Goal: Task Accomplishment & Management: Complete application form

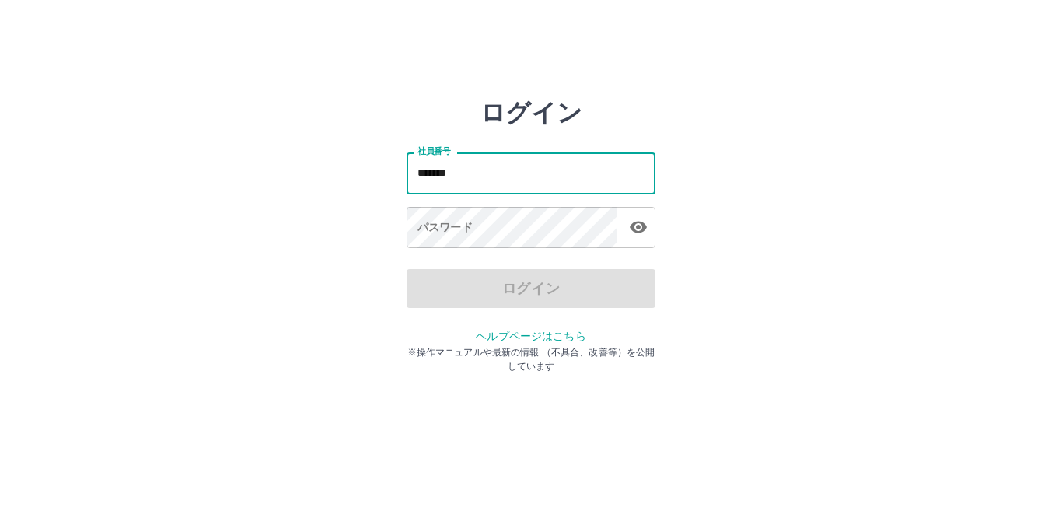
type input "*******"
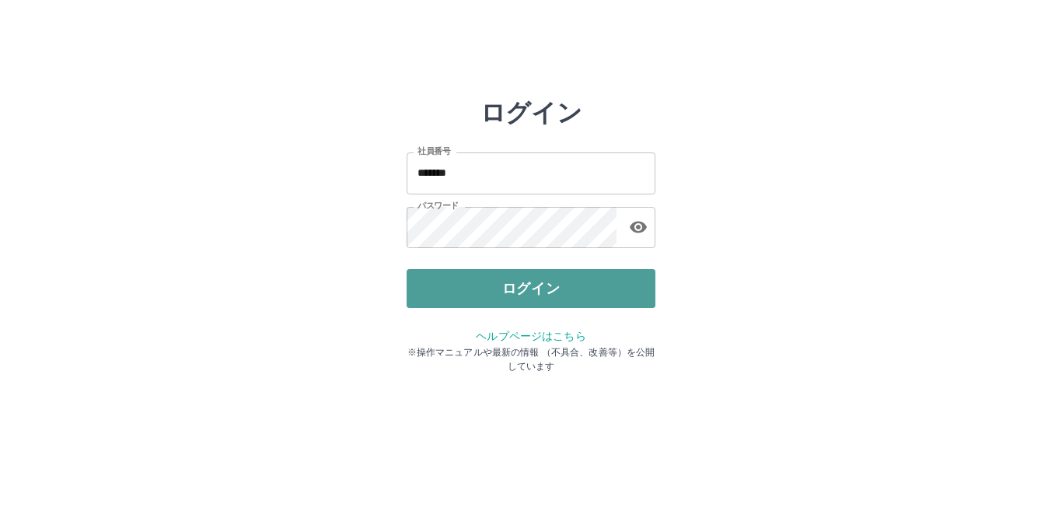
click at [509, 285] on button "ログイン" at bounding box center [531, 288] width 249 height 39
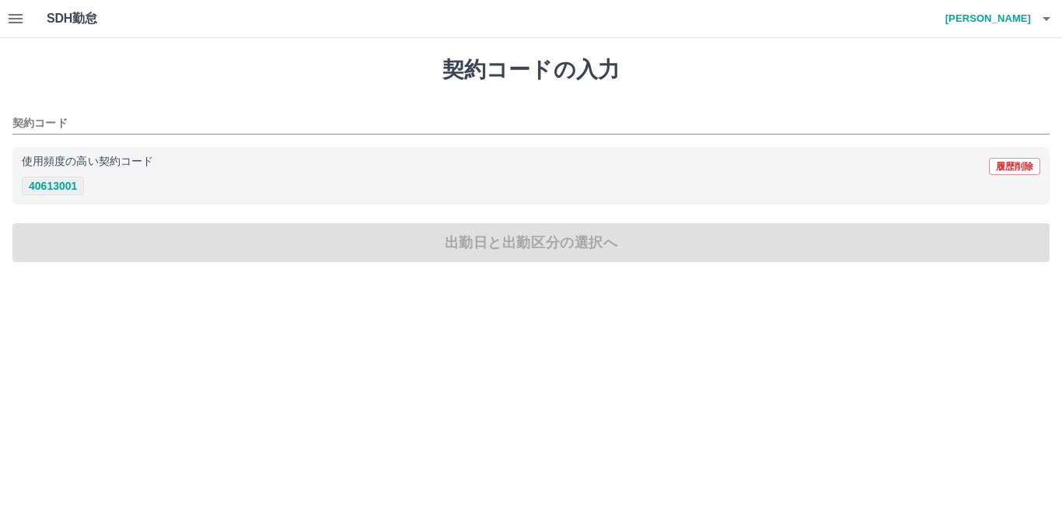
click at [62, 187] on button "40613001" at bounding box center [53, 186] width 62 height 19
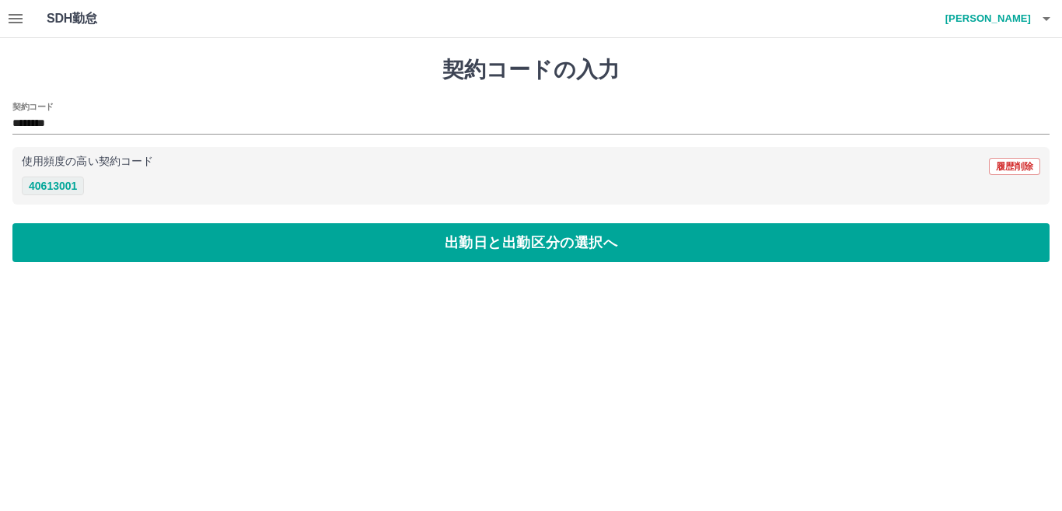
type input "********"
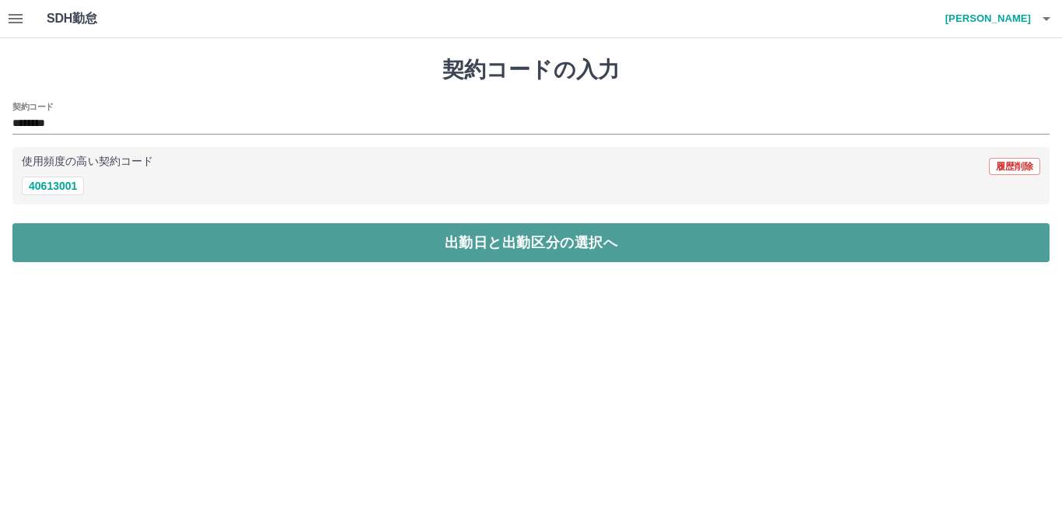
click at [157, 242] on button "出勤日と出勤区分の選択へ" at bounding box center [530, 242] width 1037 height 39
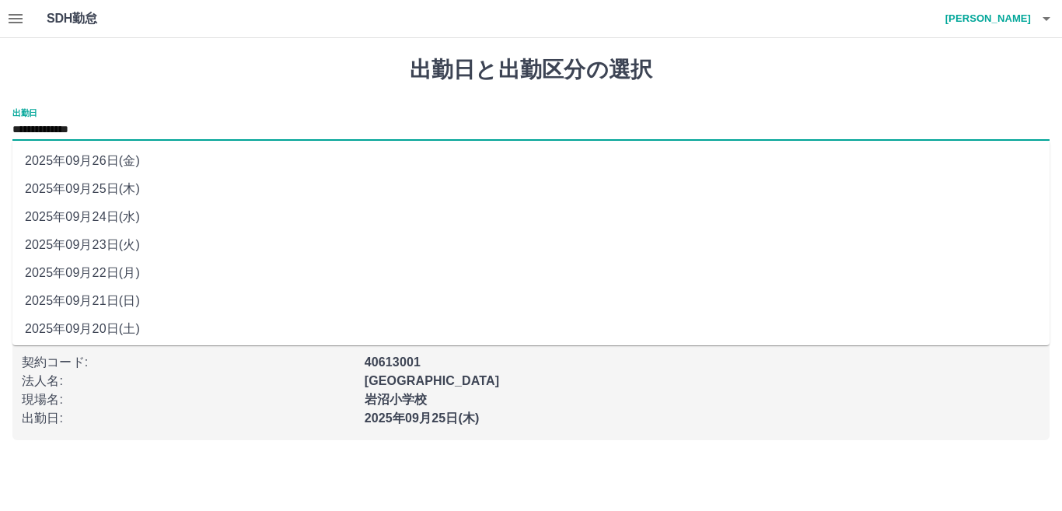
click at [125, 132] on input "**********" at bounding box center [530, 130] width 1037 height 19
click at [124, 224] on li "2025年09月24日(水)" at bounding box center [530, 217] width 1037 height 28
type input "**********"
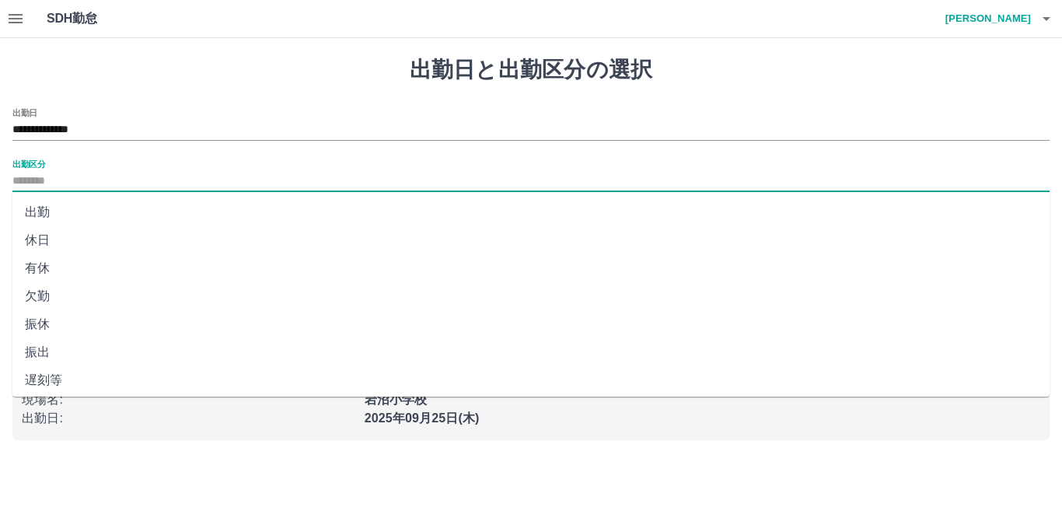
click at [82, 179] on input "出勤区分" at bounding box center [530, 181] width 1037 height 19
click at [55, 213] on li "出勤" at bounding box center [530, 212] width 1037 height 28
type input "**"
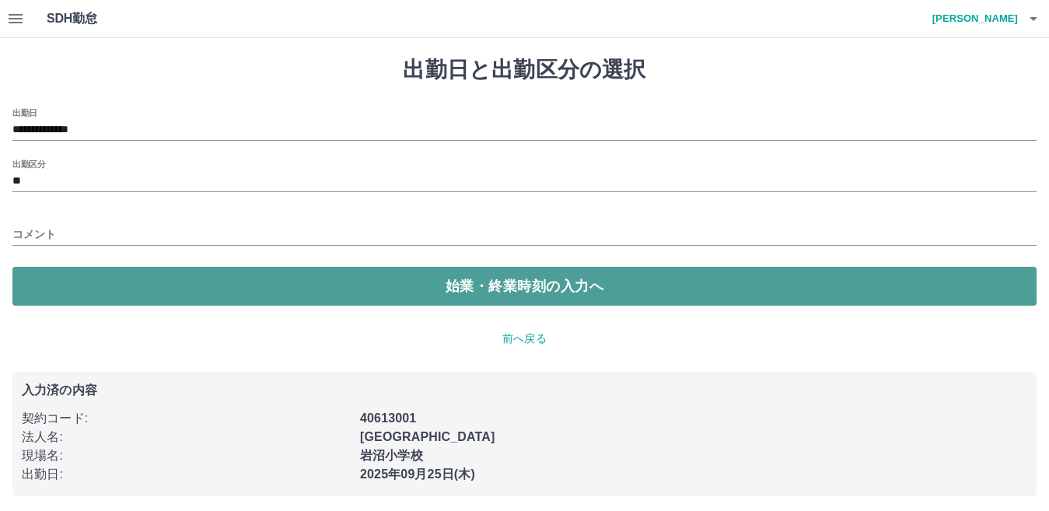
click at [107, 299] on button "始業・終業時刻の入力へ" at bounding box center [524, 286] width 1024 height 39
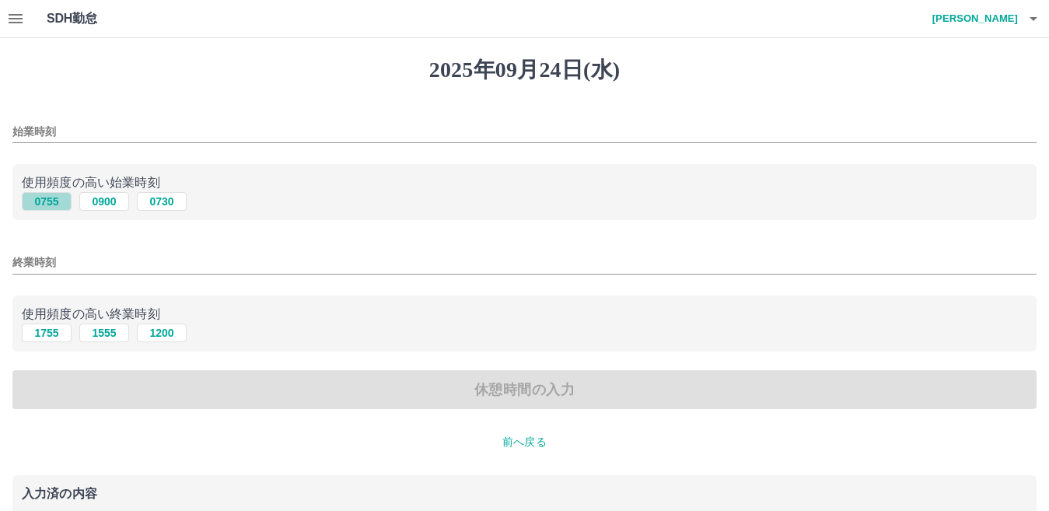
click at [40, 206] on button "0755" at bounding box center [47, 201] width 50 height 19
type input "****"
click at [31, 341] on button "1755" at bounding box center [47, 332] width 50 height 19
type input "****"
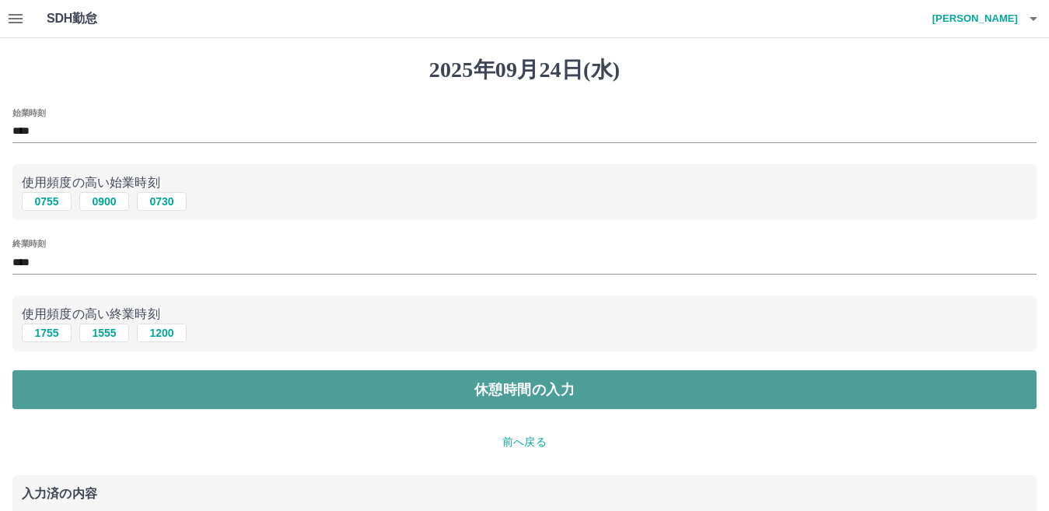
click at [101, 394] on button "休憩時間の入力" at bounding box center [524, 389] width 1024 height 39
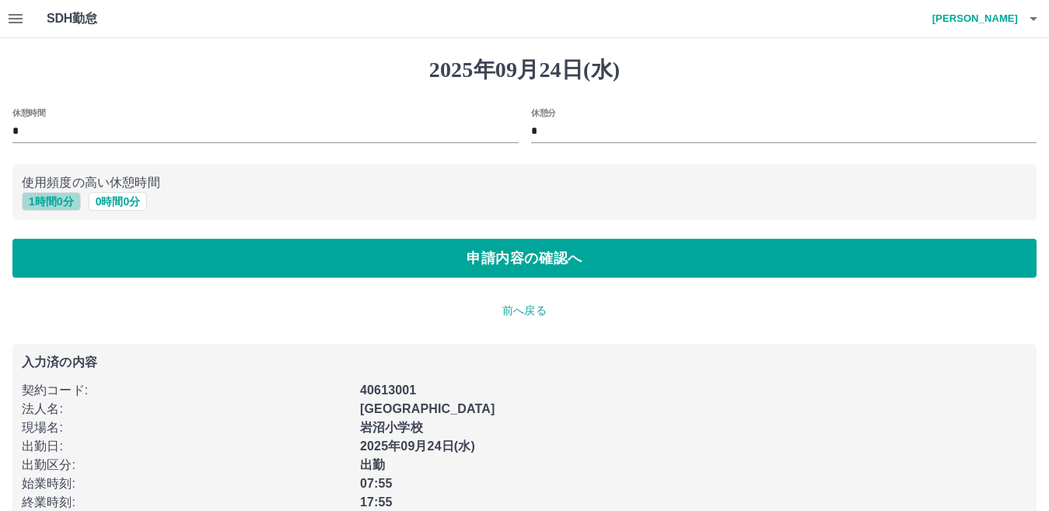
click at [68, 197] on button "1 時間 0 分" at bounding box center [51, 201] width 59 height 19
type input "*"
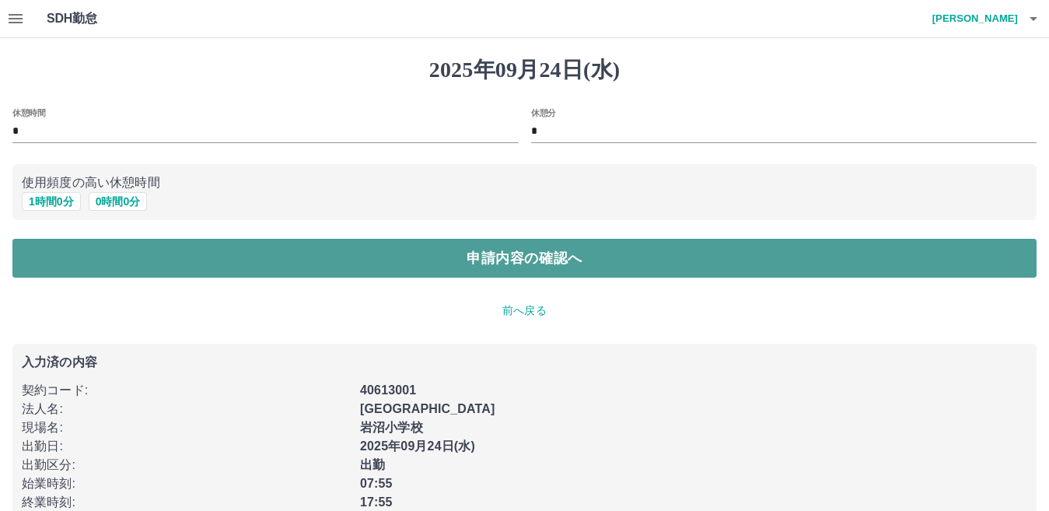
click at [149, 251] on button "申請内容の確認へ" at bounding box center [524, 258] width 1024 height 39
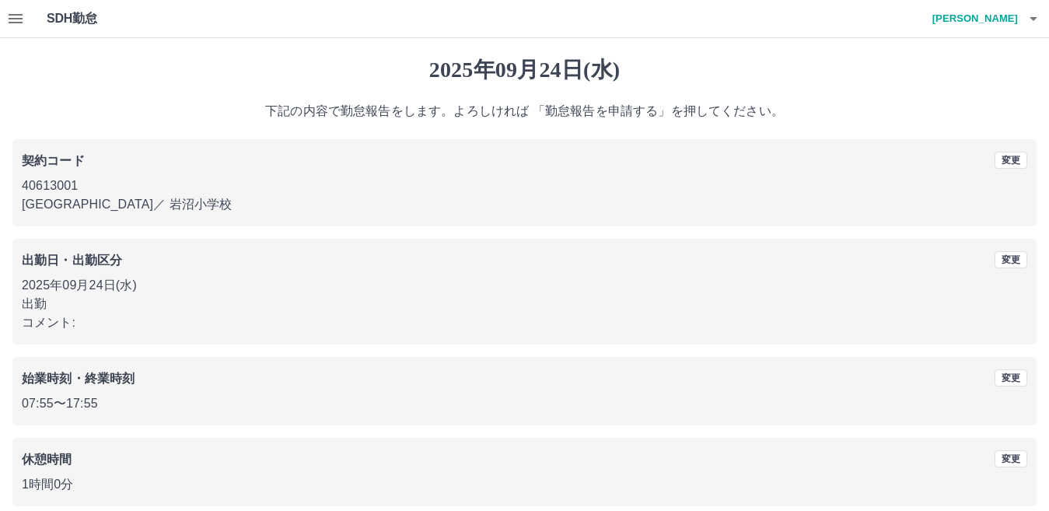
scroll to position [72, 0]
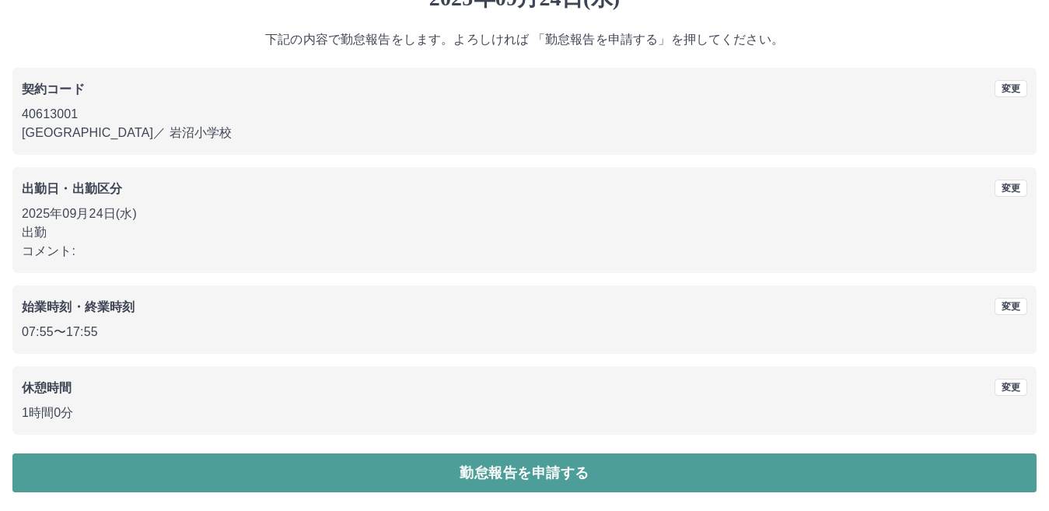
click at [851, 476] on button "勤怠報告を申請する" at bounding box center [524, 472] width 1024 height 39
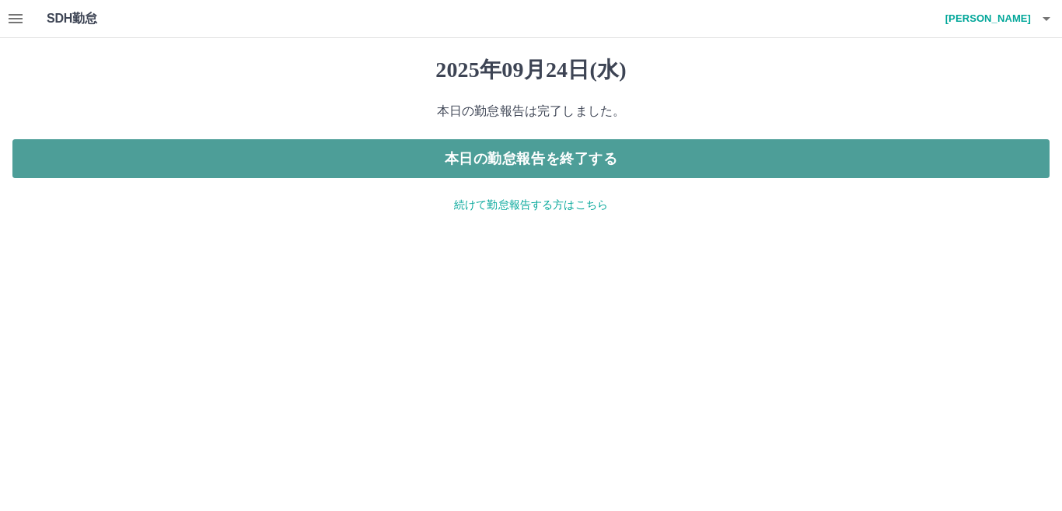
click at [620, 176] on button "本日の勤怠報告を終了する" at bounding box center [530, 158] width 1037 height 39
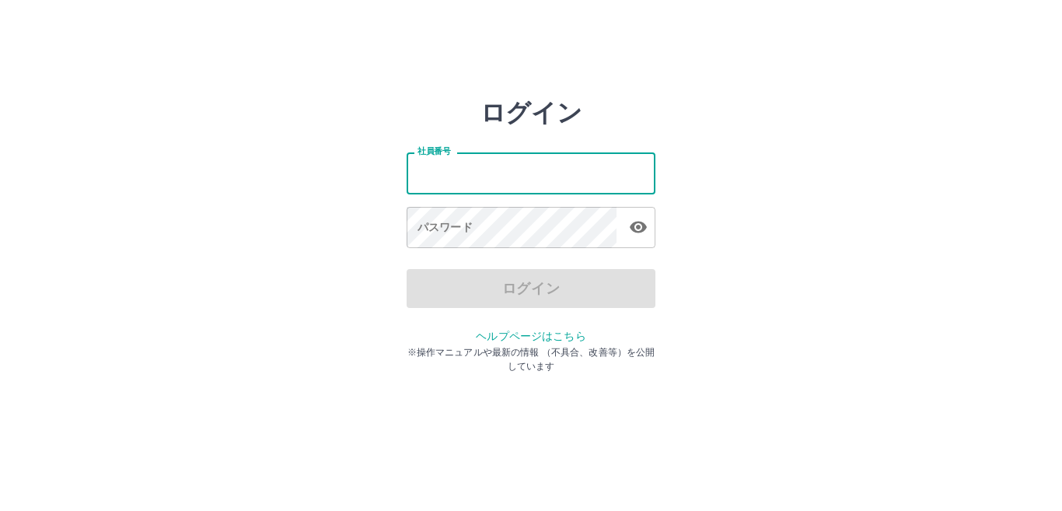
click at [578, 193] on input "社員番号" at bounding box center [531, 172] width 249 height 41
type input "*******"
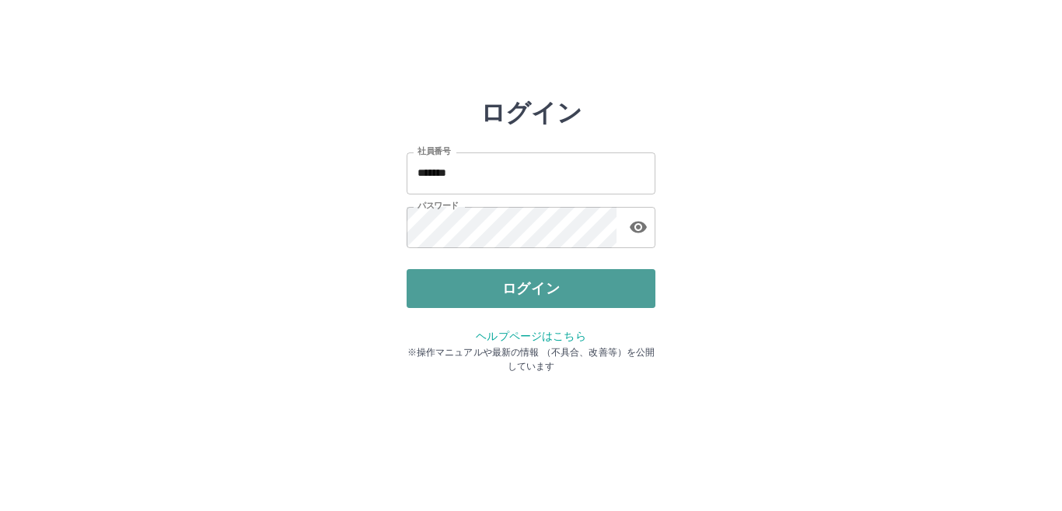
click at [536, 306] on button "ログイン" at bounding box center [531, 288] width 249 height 39
click at [487, 285] on button "ログイン" at bounding box center [531, 288] width 249 height 39
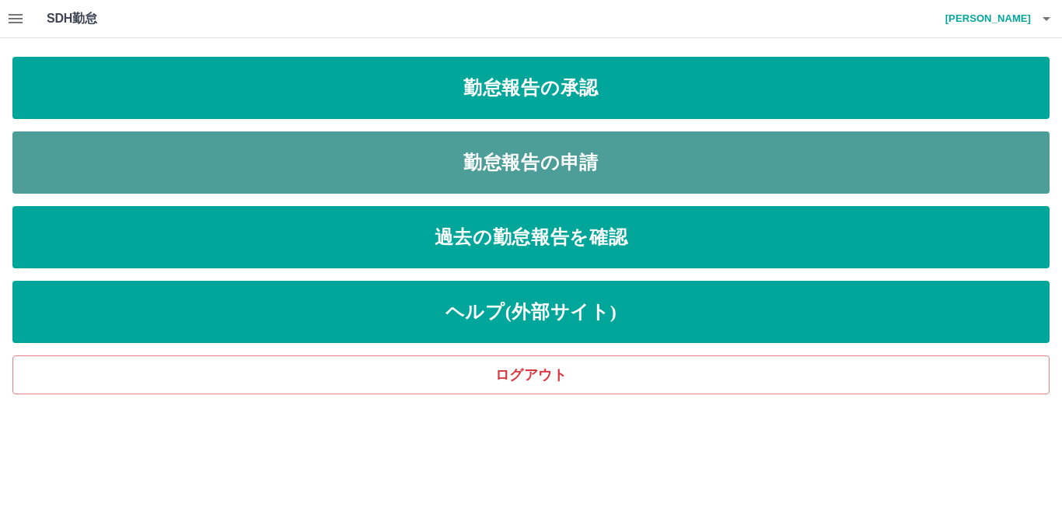
click at [504, 164] on link "勤怠報告の申請" at bounding box center [530, 162] width 1037 height 62
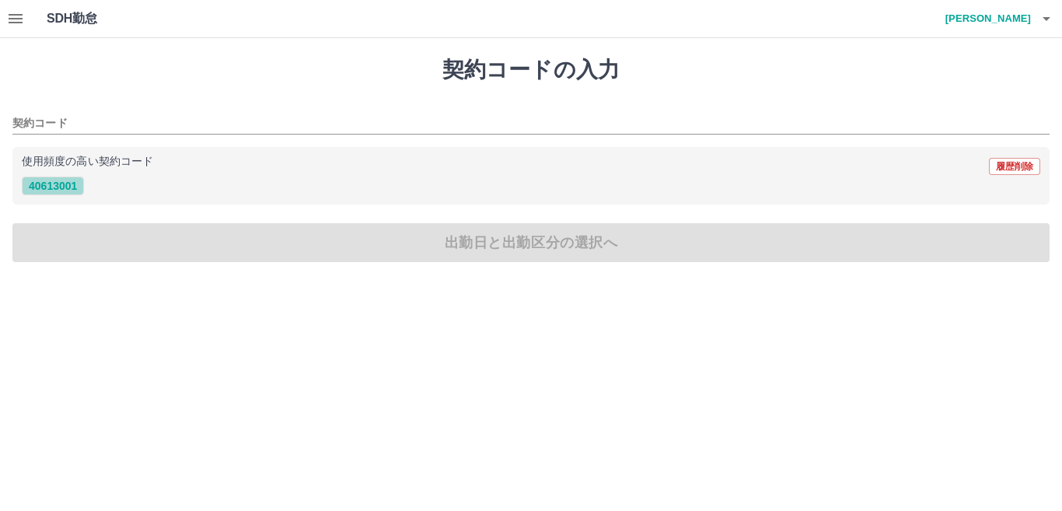
click at [53, 187] on button "40613001" at bounding box center [53, 186] width 62 height 19
type input "********"
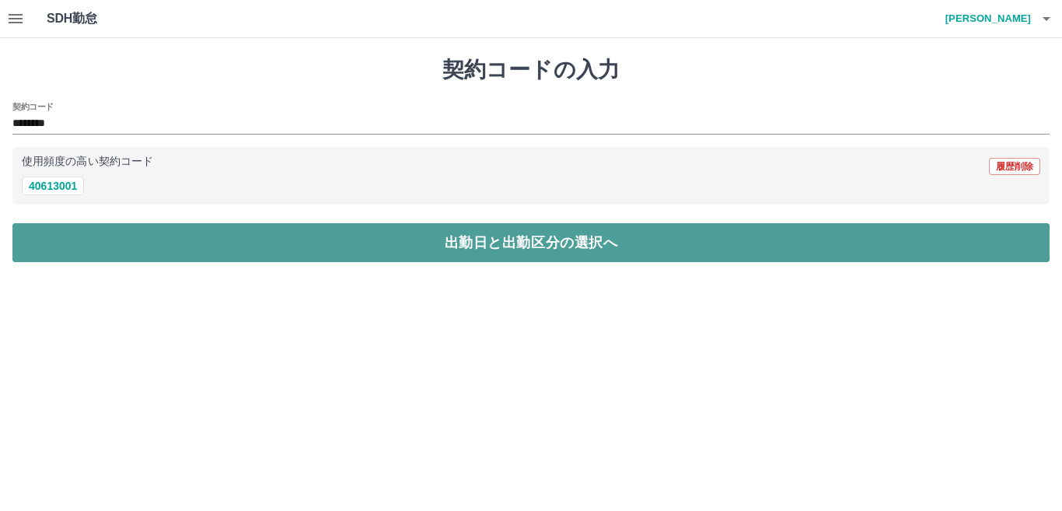
click at [74, 229] on button "出勤日と出勤区分の選択へ" at bounding box center [530, 242] width 1037 height 39
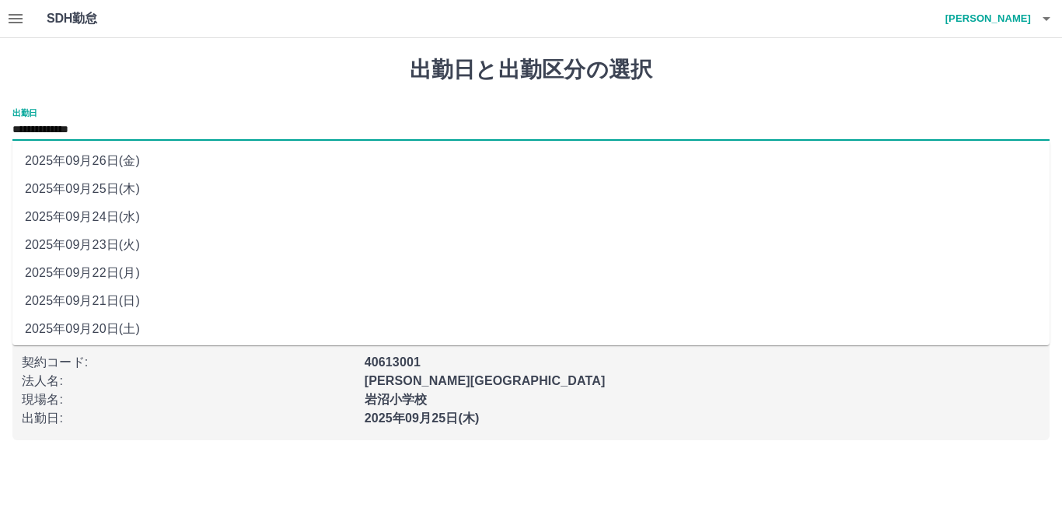
click at [126, 124] on input "**********" at bounding box center [530, 130] width 1037 height 19
click at [124, 220] on li "2025年09月24日(水)" at bounding box center [530, 217] width 1037 height 28
type input "**********"
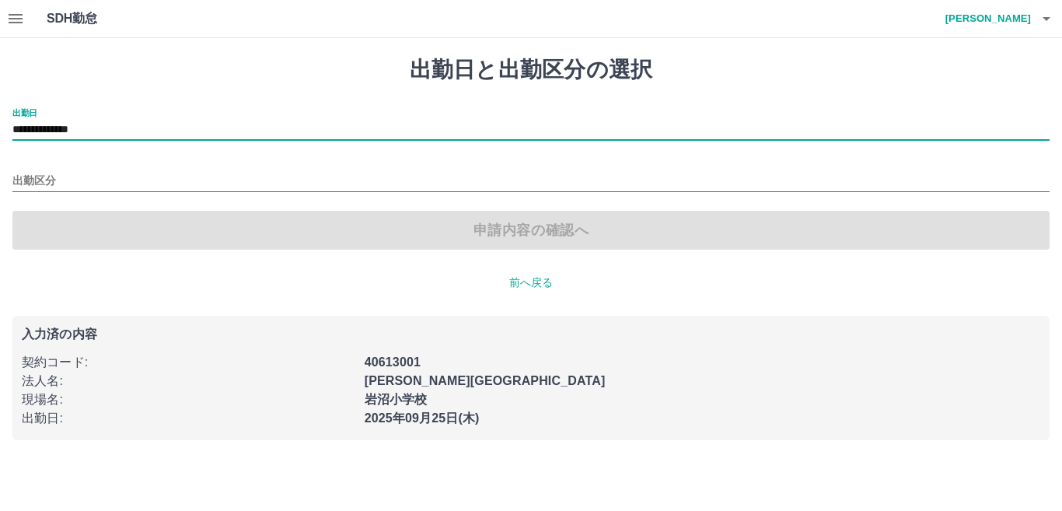
drag, startPoint x: 74, startPoint y: 170, endPoint x: 74, endPoint y: 180, distance: 10.9
click at [74, 180] on div "出勤区分" at bounding box center [530, 175] width 1037 height 33
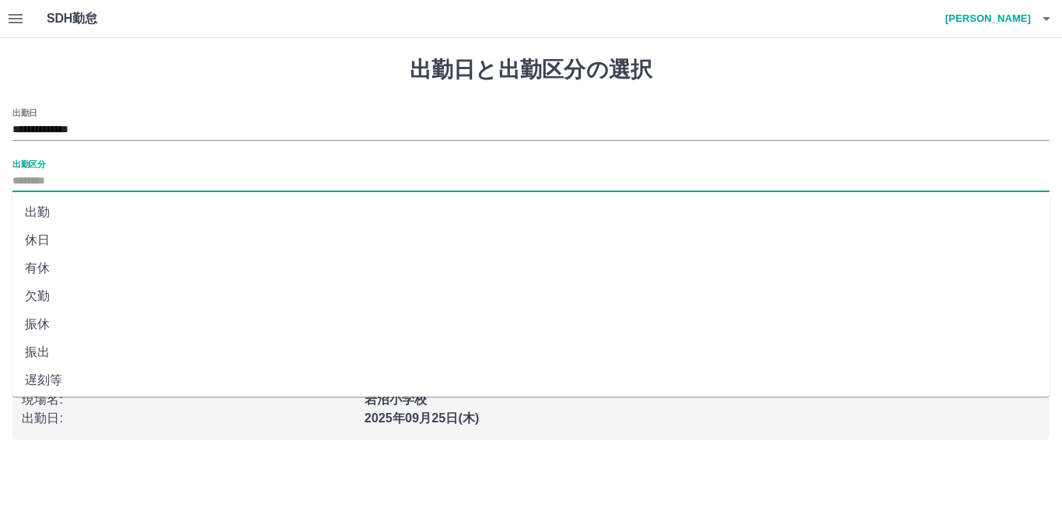
click at [74, 180] on input "出勤区分" at bounding box center [530, 181] width 1037 height 19
click at [46, 213] on li "出勤" at bounding box center [530, 212] width 1037 height 28
type input "**"
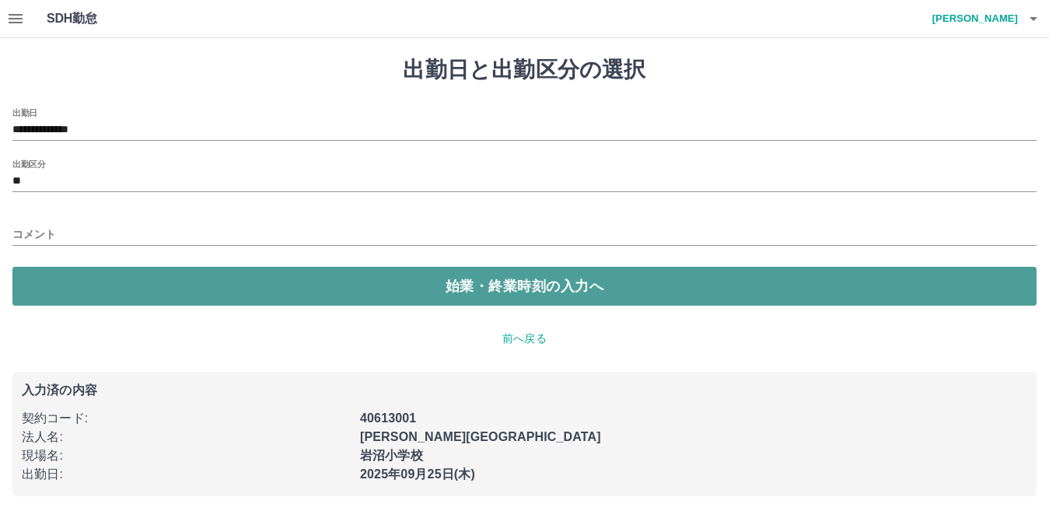
click at [72, 288] on button "始業・終業時刻の入力へ" at bounding box center [524, 286] width 1024 height 39
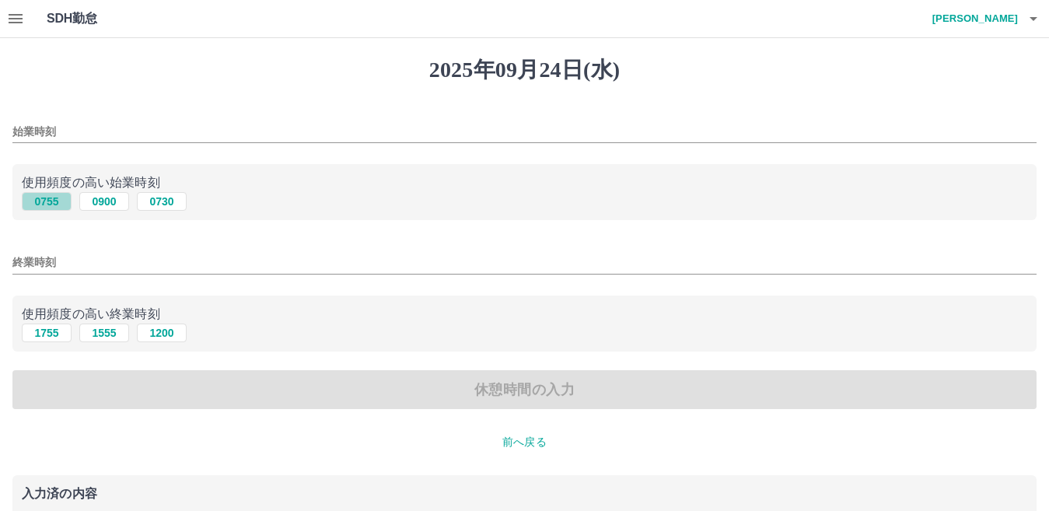
click at [46, 206] on button "0755" at bounding box center [47, 201] width 50 height 19
type input "****"
click at [49, 339] on button "1755" at bounding box center [47, 332] width 50 height 19
type input "****"
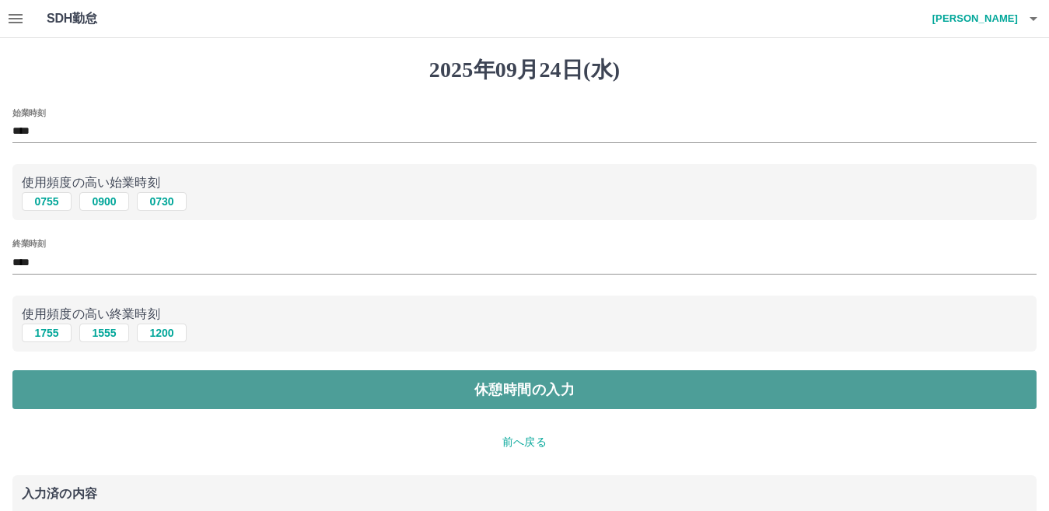
click at [61, 393] on button "休憩時間の入力" at bounding box center [524, 389] width 1024 height 39
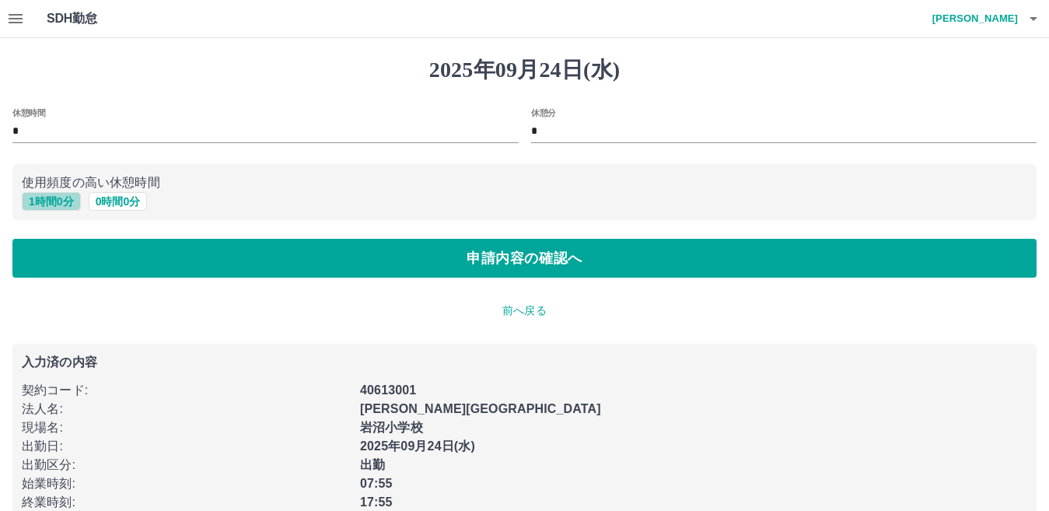
click at [68, 195] on button "1 時間 0 分" at bounding box center [51, 201] width 59 height 19
type input "*"
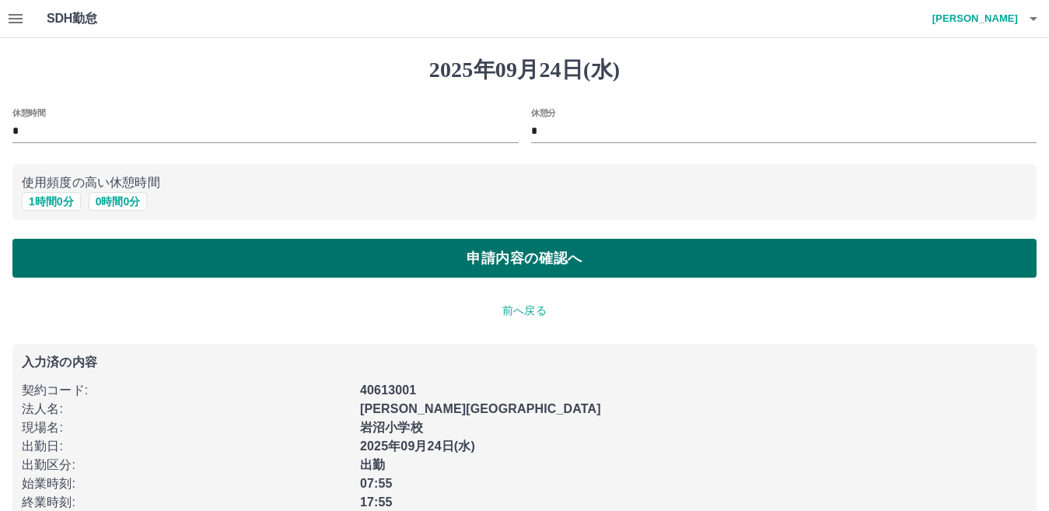
click at [82, 259] on button "申請内容の確認へ" at bounding box center [524, 258] width 1024 height 39
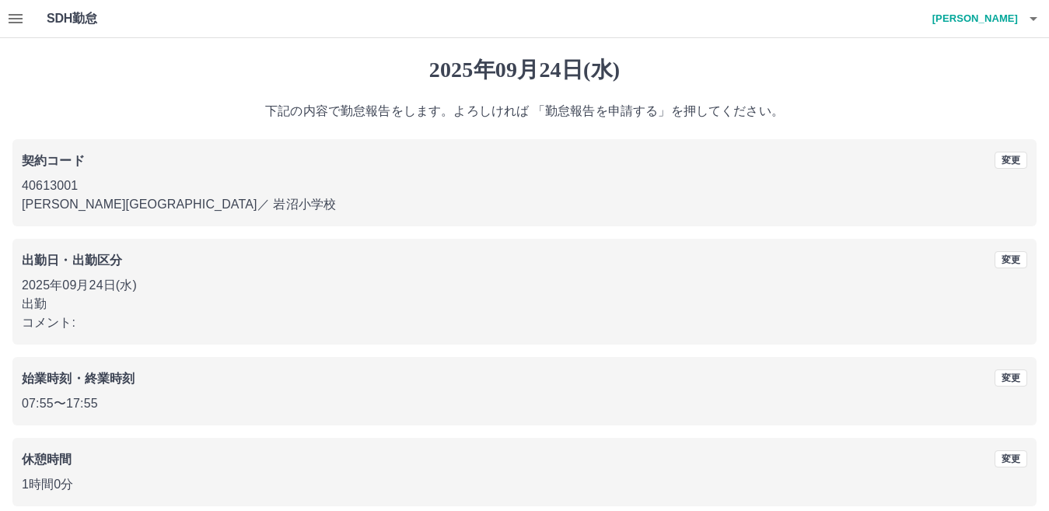
scroll to position [72, 0]
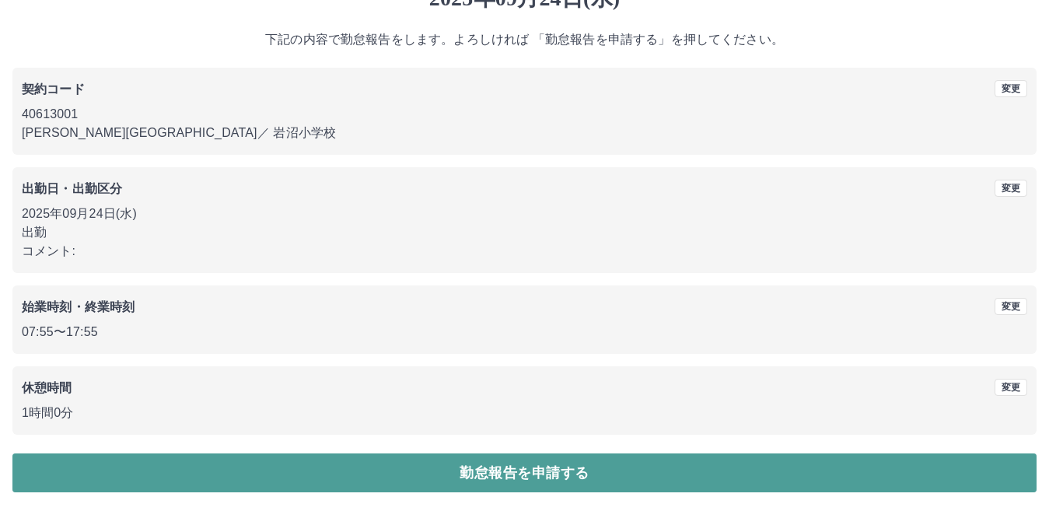
click at [294, 465] on button "勤怠報告を申請する" at bounding box center [524, 472] width 1024 height 39
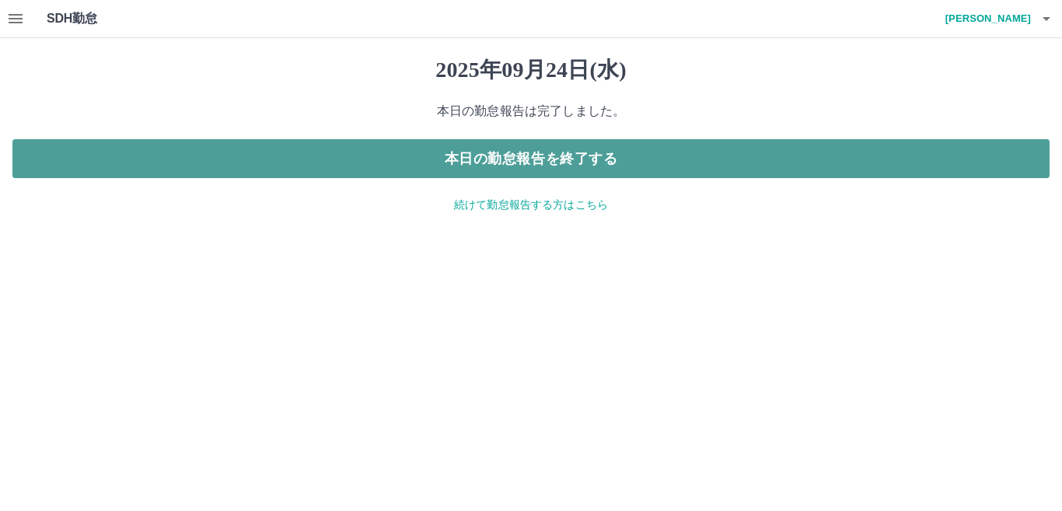
click at [526, 154] on button "本日の勤怠報告を終了する" at bounding box center [530, 158] width 1037 height 39
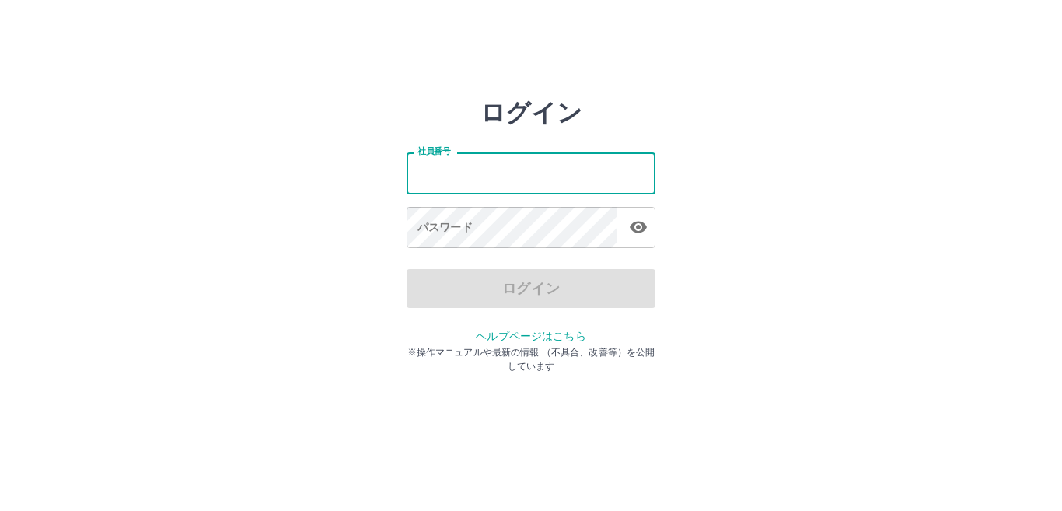
click at [529, 185] on input "社員番号" at bounding box center [531, 172] width 249 height 41
type input "*******"
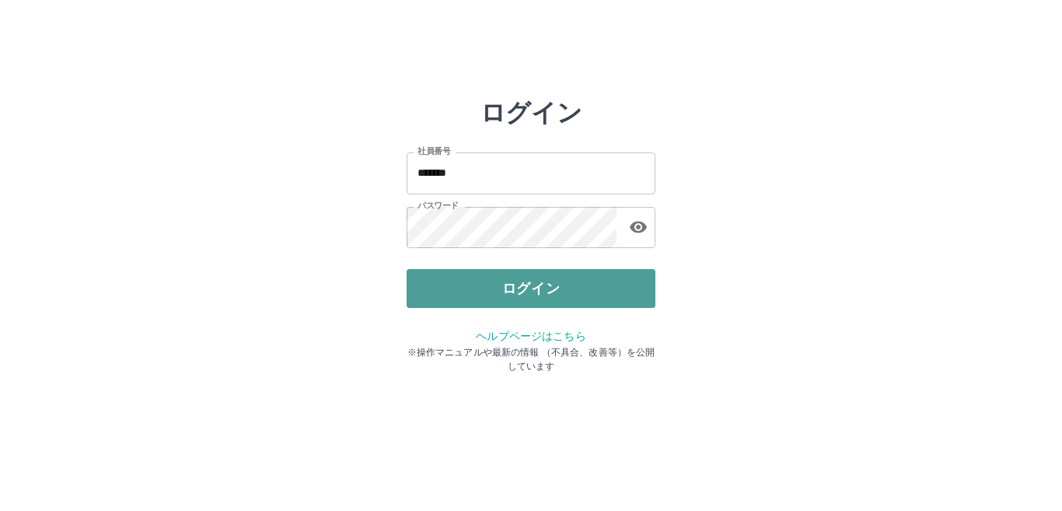
click at [535, 280] on button "ログイン" at bounding box center [531, 288] width 249 height 39
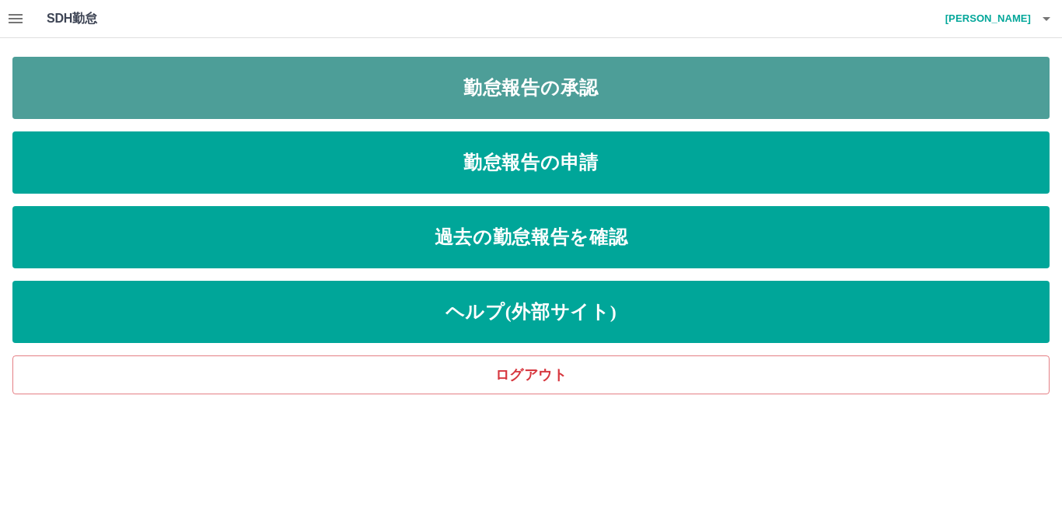
click at [456, 112] on link "勤怠報告の承認" at bounding box center [530, 88] width 1037 height 62
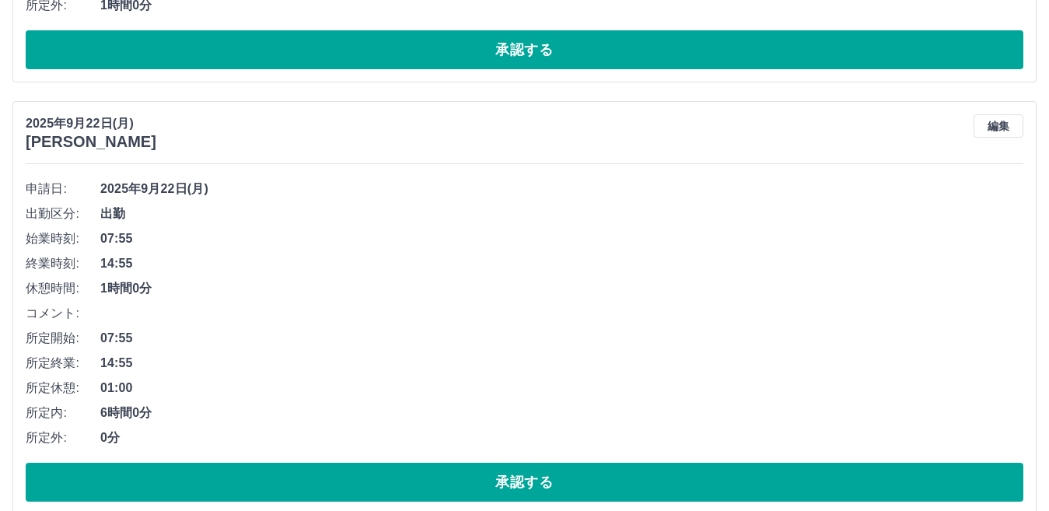
scroll to position [5692, 0]
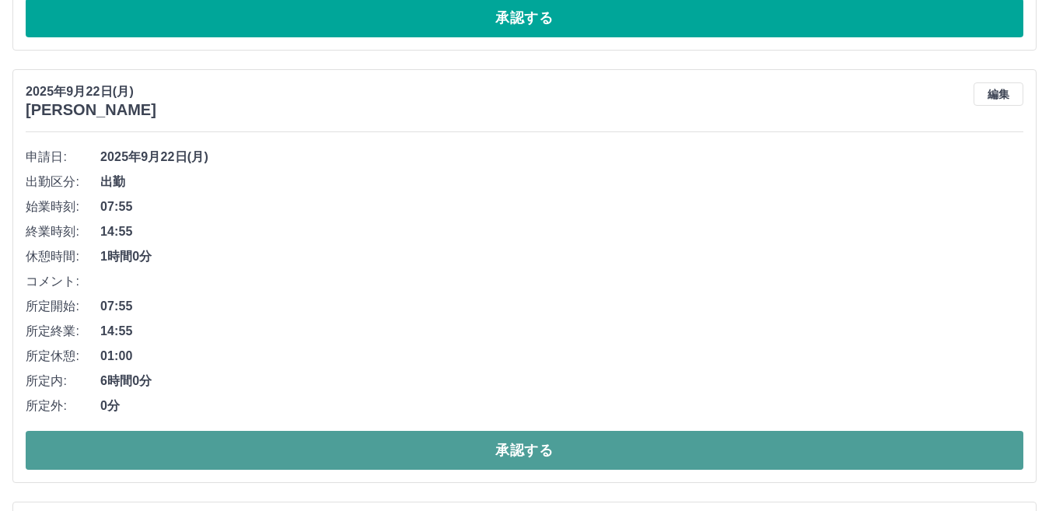
click at [1002, 463] on button "承認する" at bounding box center [525, 450] width 998 height 39
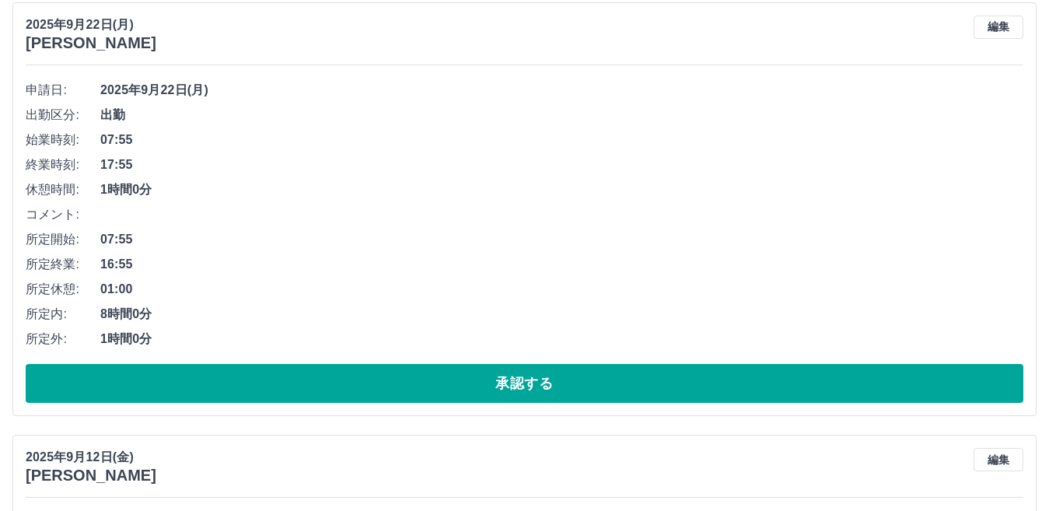
scroll to position [5306, 0]
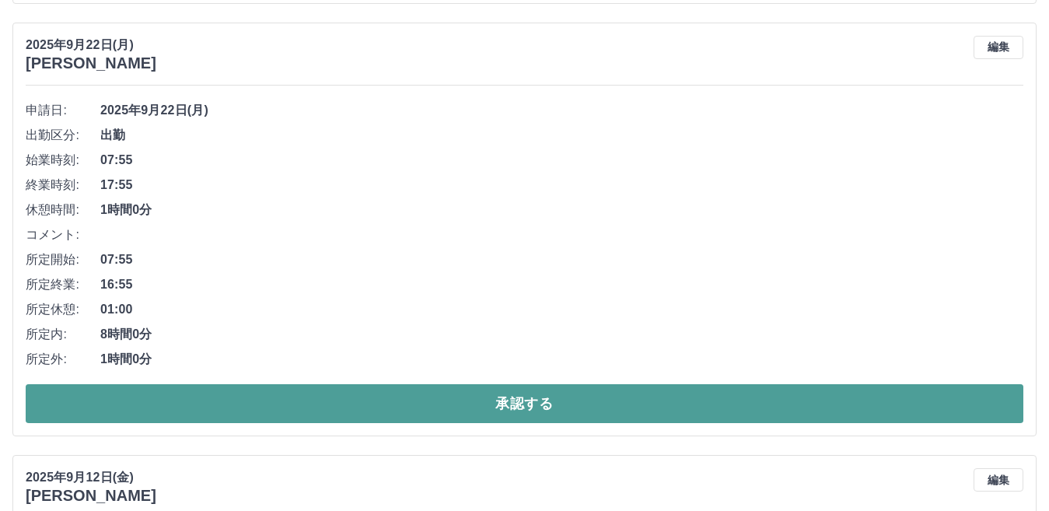
click at [1010, 407] on button "承認する" at bounding box center [525, 403] width 998 height 39
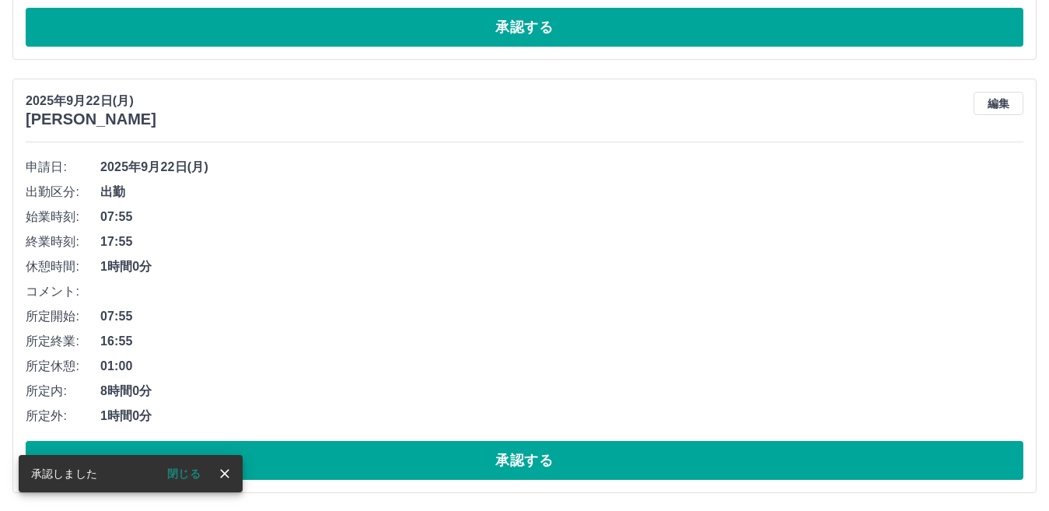
scroll to position [4826, 0]
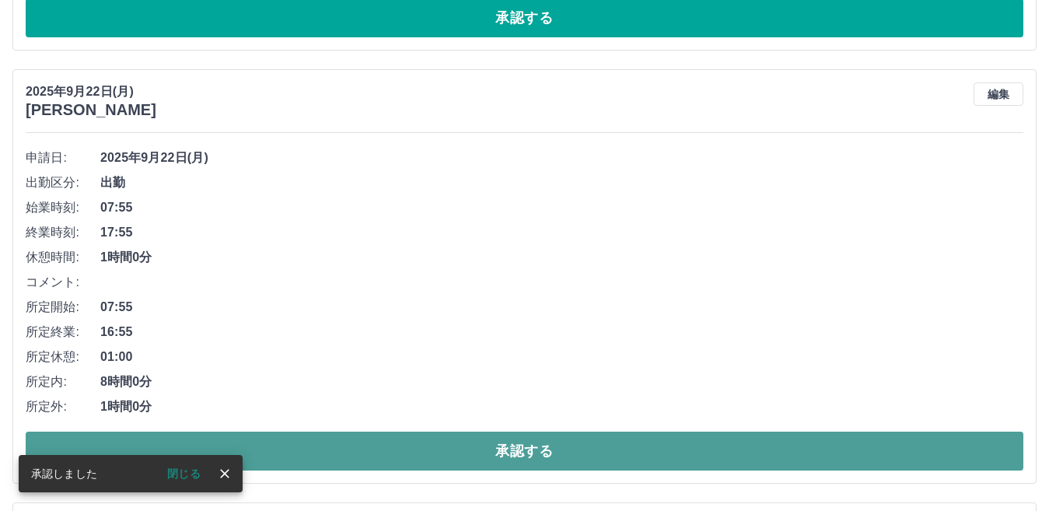
click at [944, 455] on button "承認する" at bounding box center [525, 451] width 998 height 39
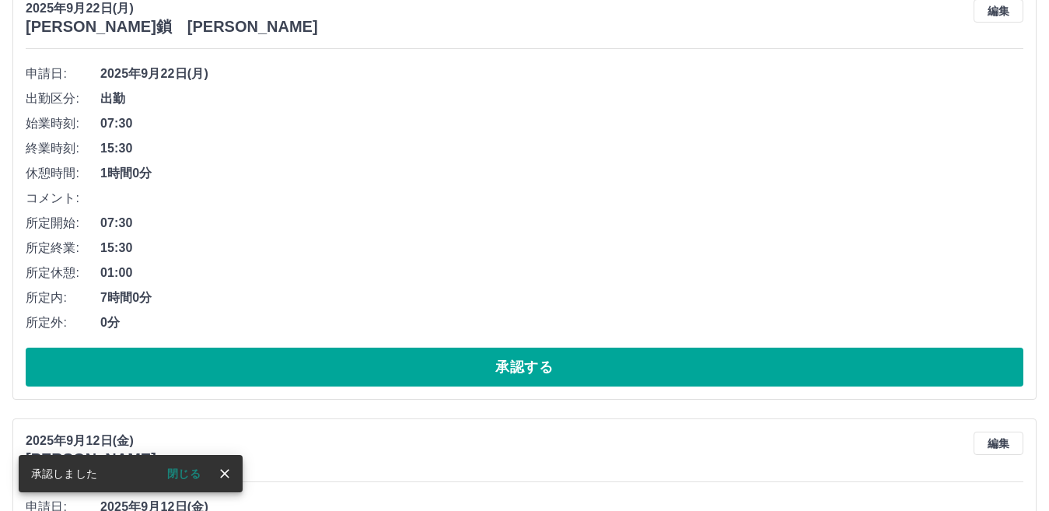
scroll to position [4434, 0]
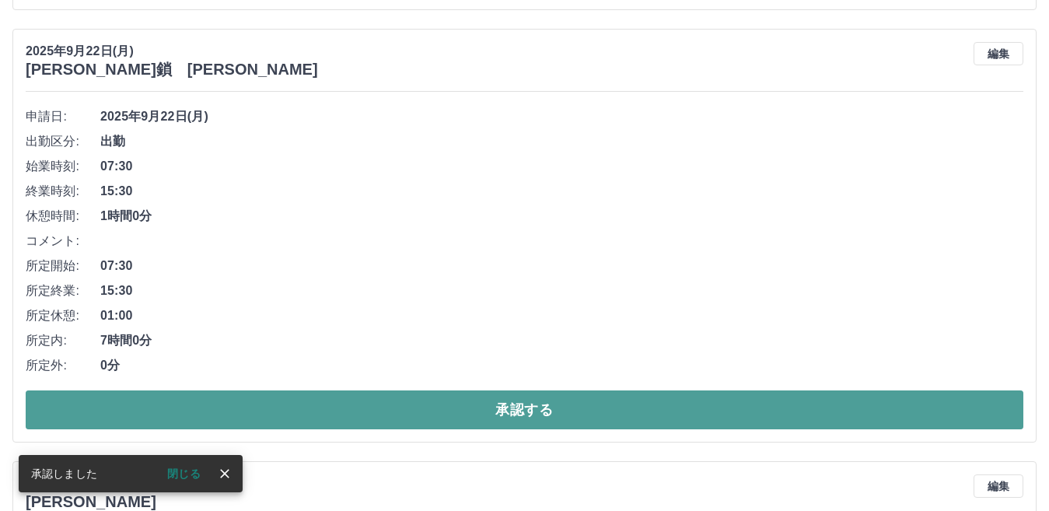
click at [1012, 400] on button "承認する" at bounding box center [525, 409] width 998 height 39
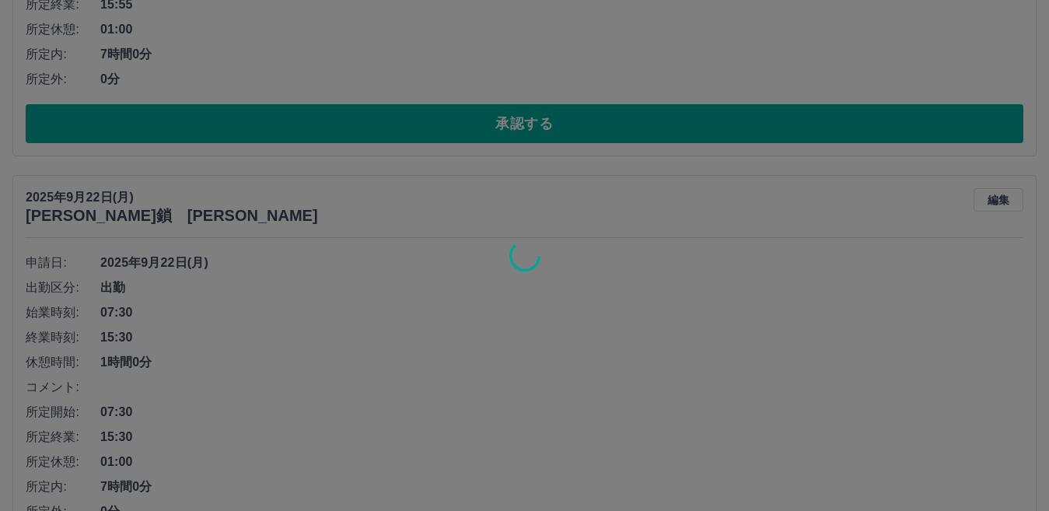
scroll to position [4237, 0]
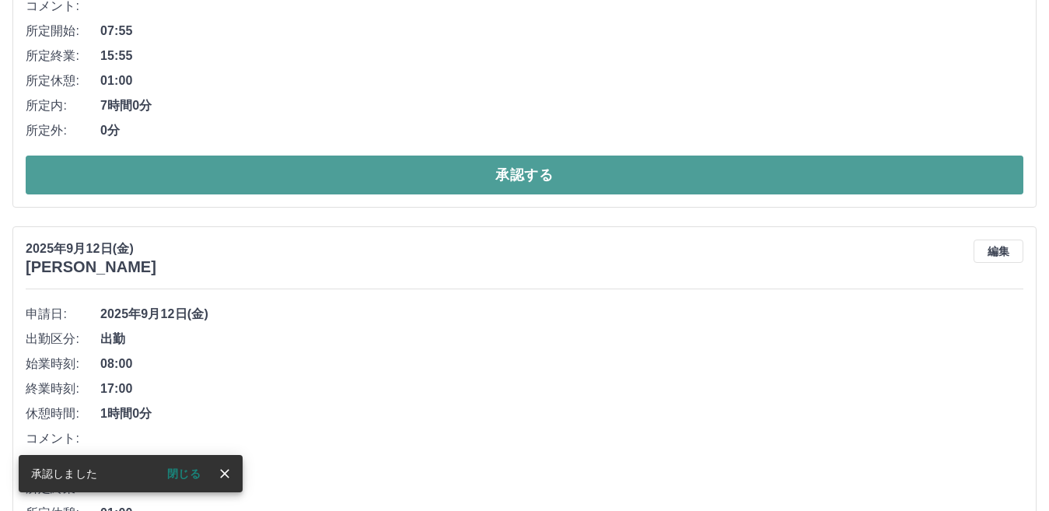
click at [958, 184] on button "承認する" at bounding box center [525, 175] width 998 height 39
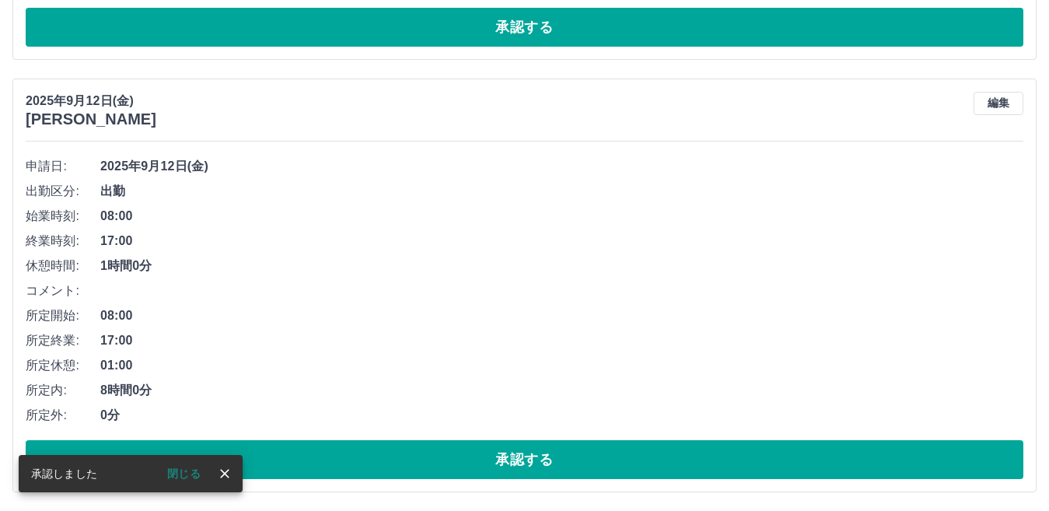
scroll to position [3805, 0]
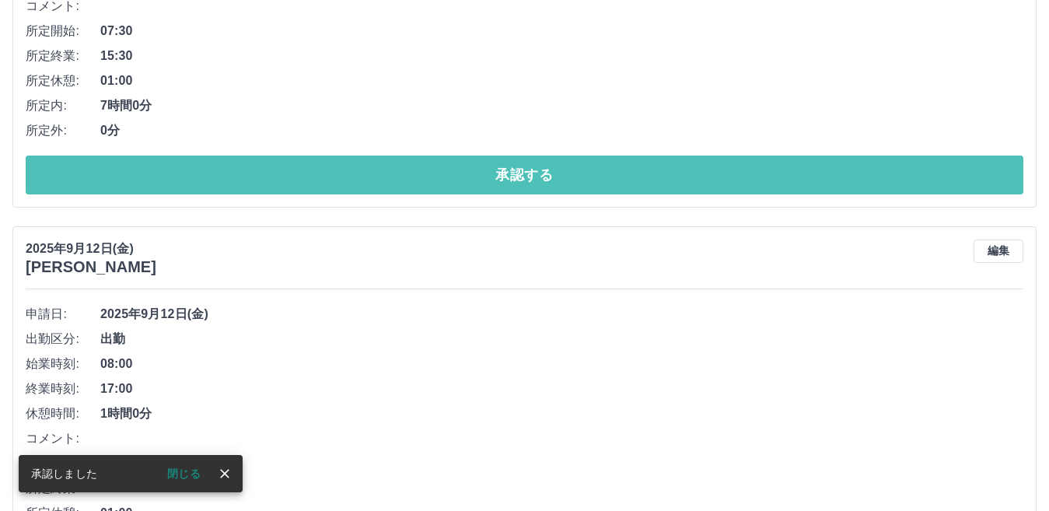
click at [958, 184] on button "承認する" at bounding box center [525, 175] width 998 height 39
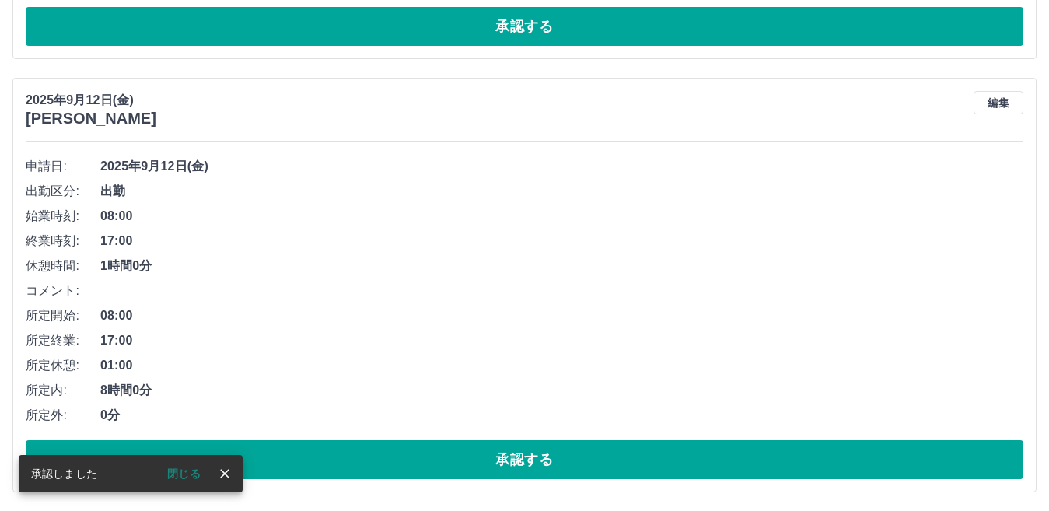
scroll to position [3371, 0]
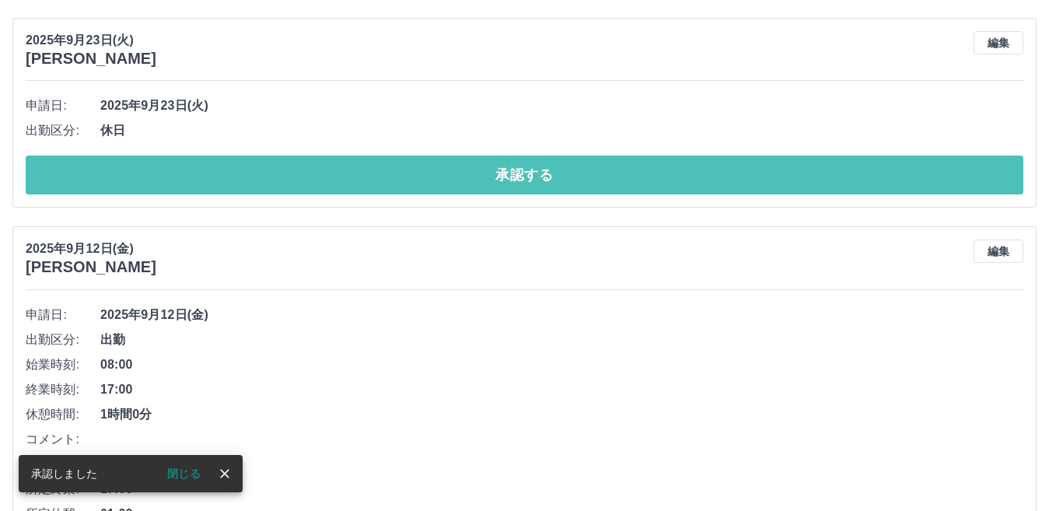
click at [958, 184] on button "承認する" at bounding box center [525, 175] width 998 height 39
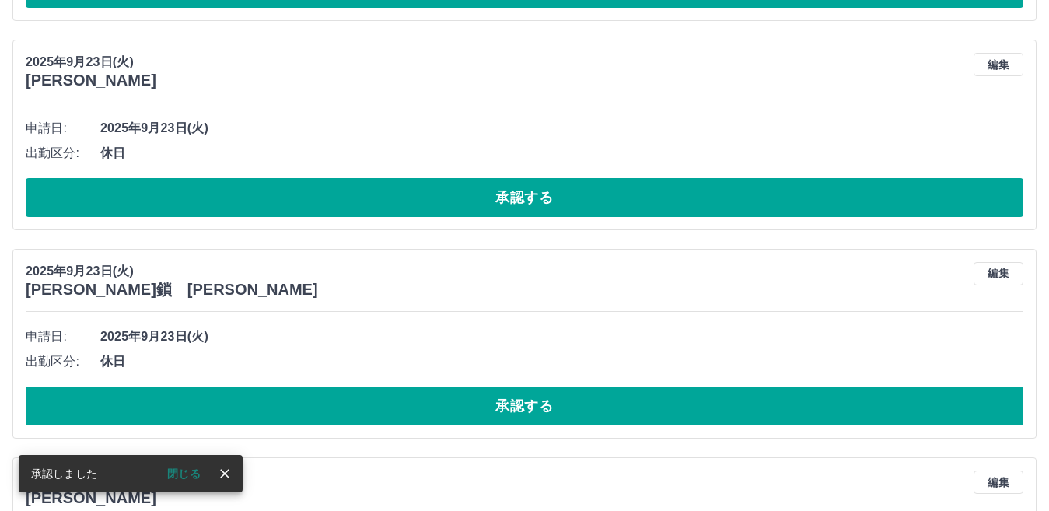
scroll to position [2926, 0]
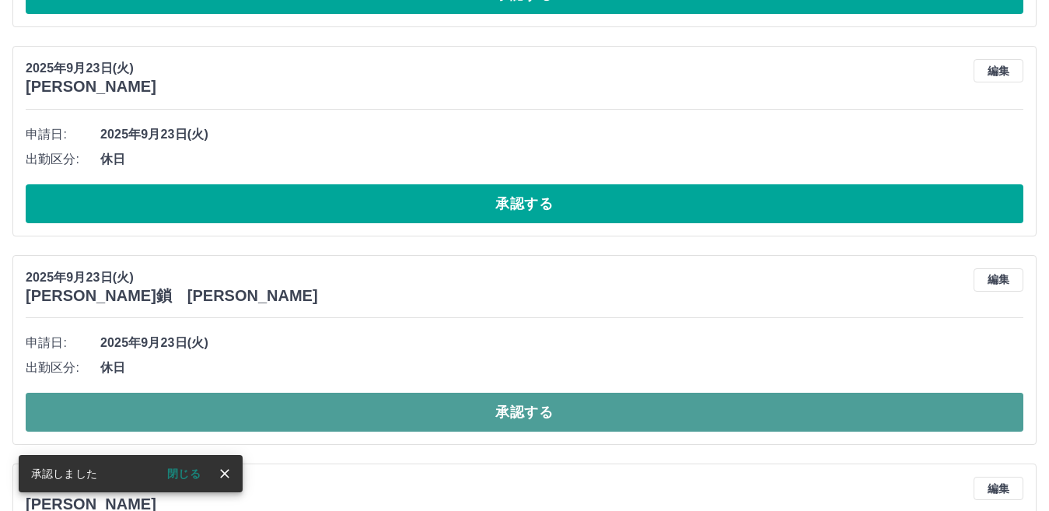
click at [939, 420] on button "承認する" at bounding box center [525, 412] width 998 height 39
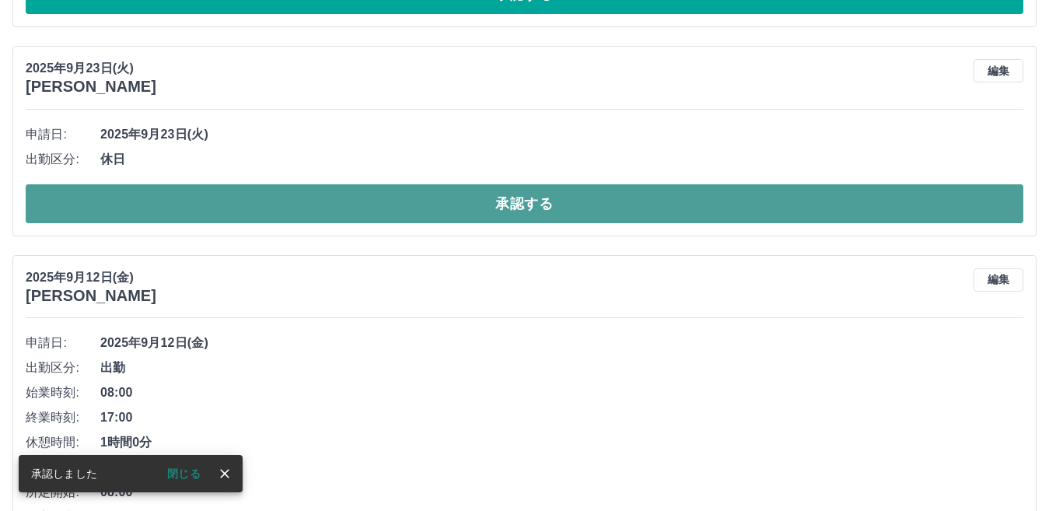
click at [960, 214] on button "承認する" at bounding box center [525, 203] width 998 height 39
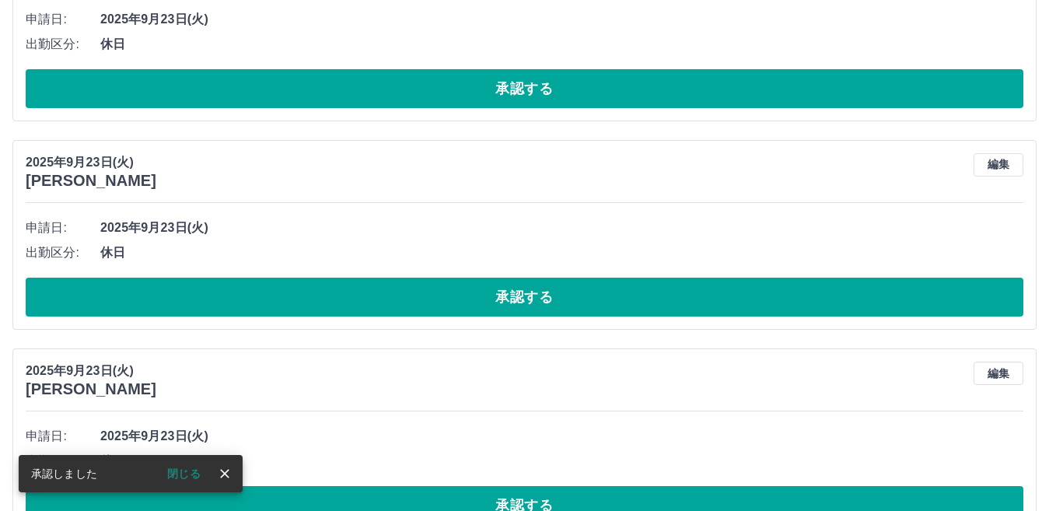
scroll to position [2410, 0]
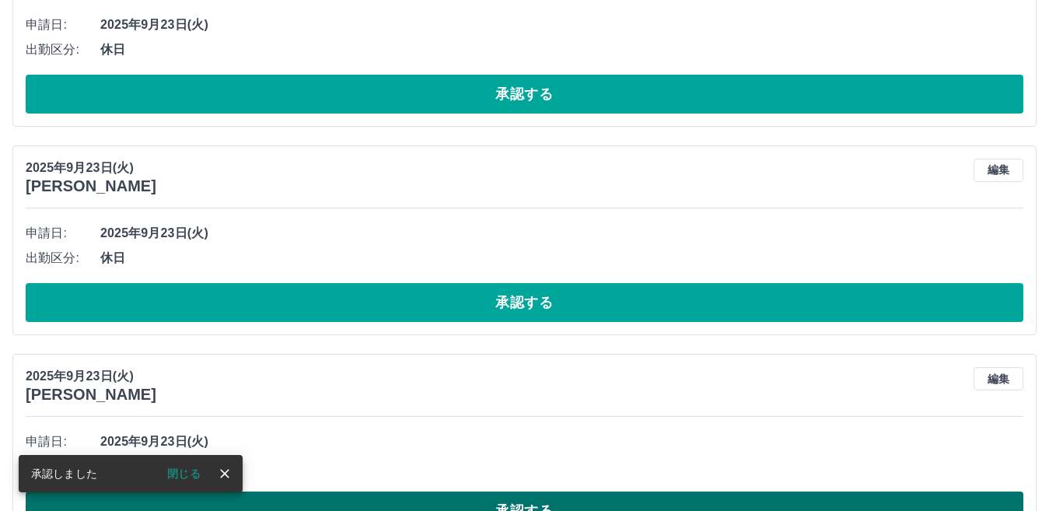
click at [797, 499] on button "承認する" at bounding box center [525, 510] width 998 height 39
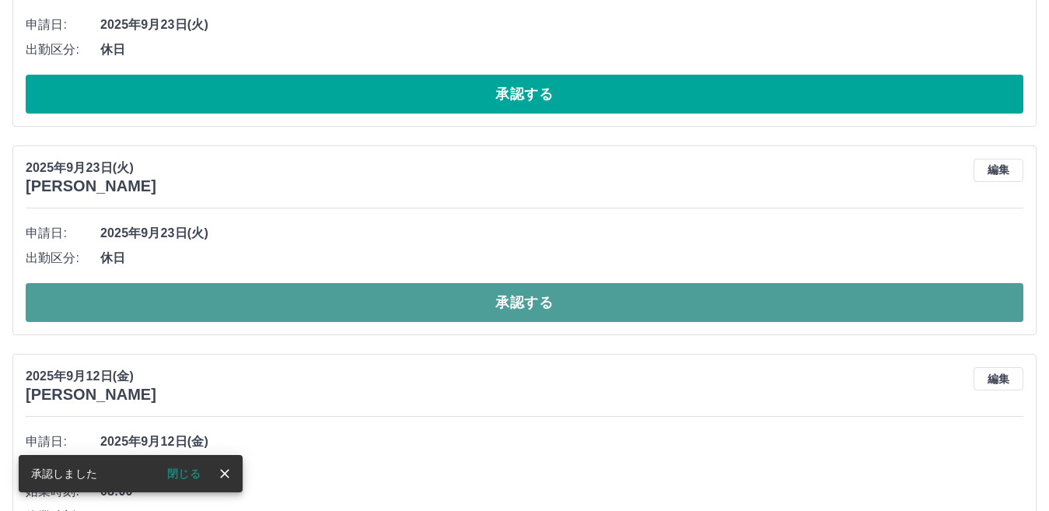
click at [714, 316] on button "承認する" at bounding box center [525, 302] width 998 height 39
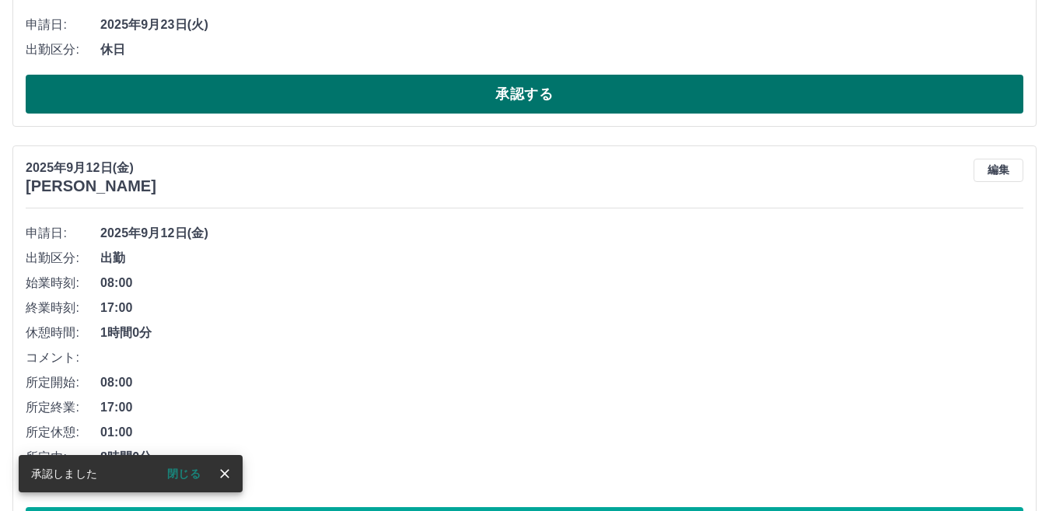
click at [694, 89] on button "承認する" at bounding box center [525, 94] width 998 height 39
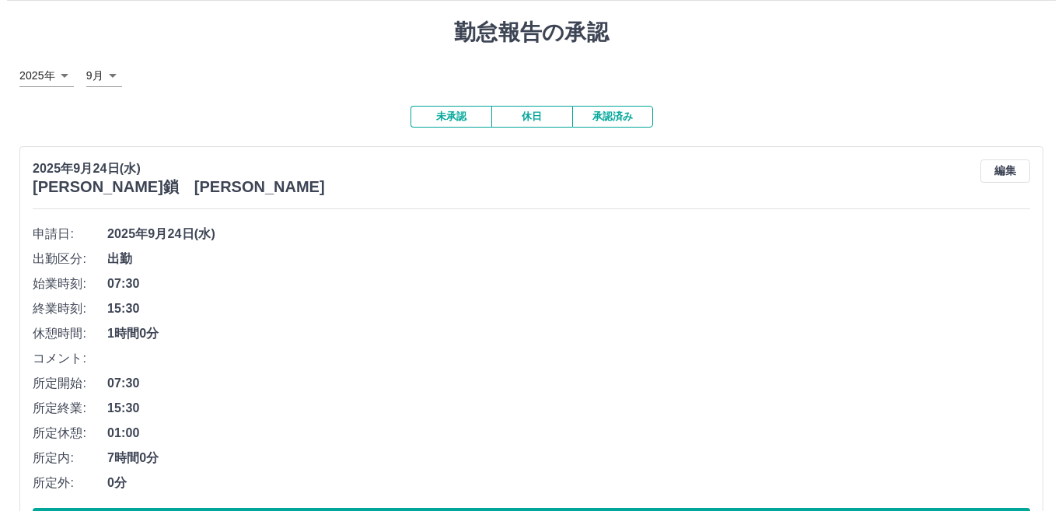
scroll to position [0, 0]
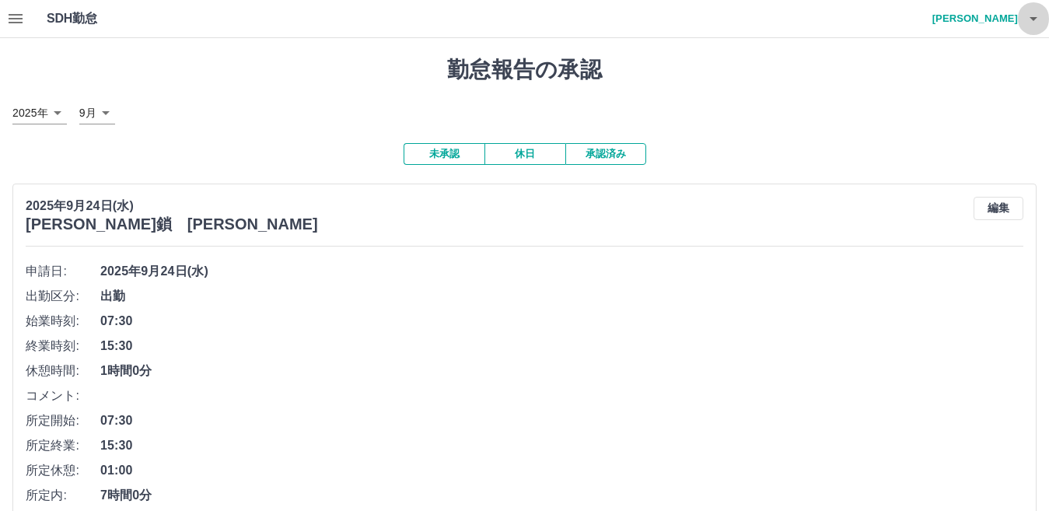
click at [1040, 19] on icon "button" at bounding box center [1033, 18] width 19 height 19
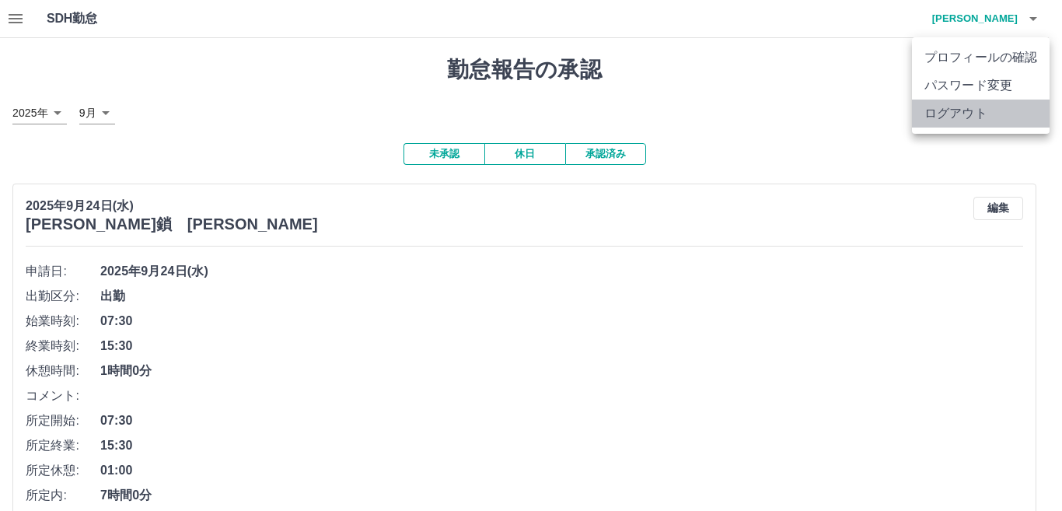
click at [985, 118] on li "ログアウト" at bounding box center [981, 114] width 138 height 28
click at [982, 118] on li "ログアウト" at bounding box center [981, 114] width 138 height 28
click at [954, 115] on li "ログアウト" at bounding box center [981, 114] width 138 height 28
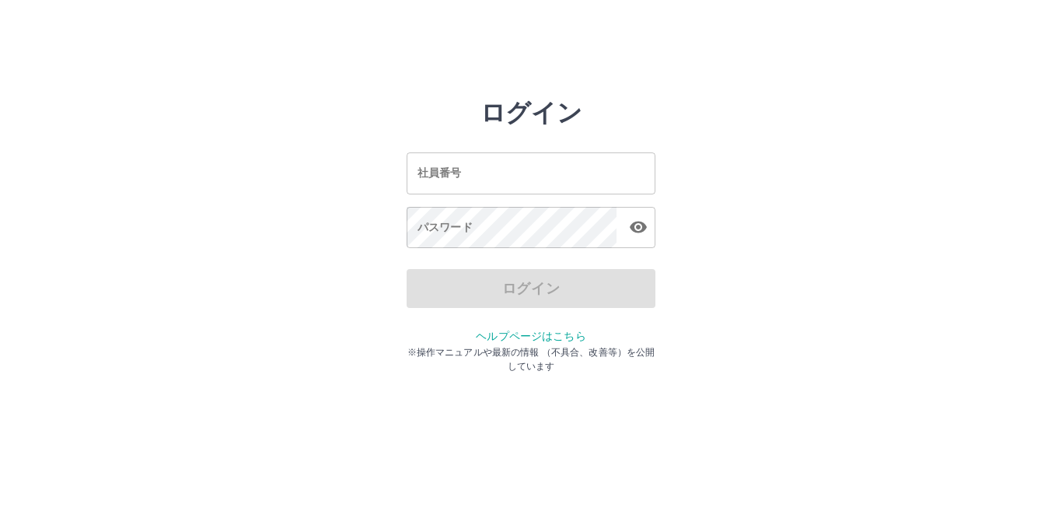
drag, startPoint x: 523, startPoint y: 148, endPoint x: 504, endPoint y: 177, distance: 34.3
click at [504, 177] on div "社員番号 社員番号 パスワード パスワード" at bounding box center [531, 198] width 249 height 141
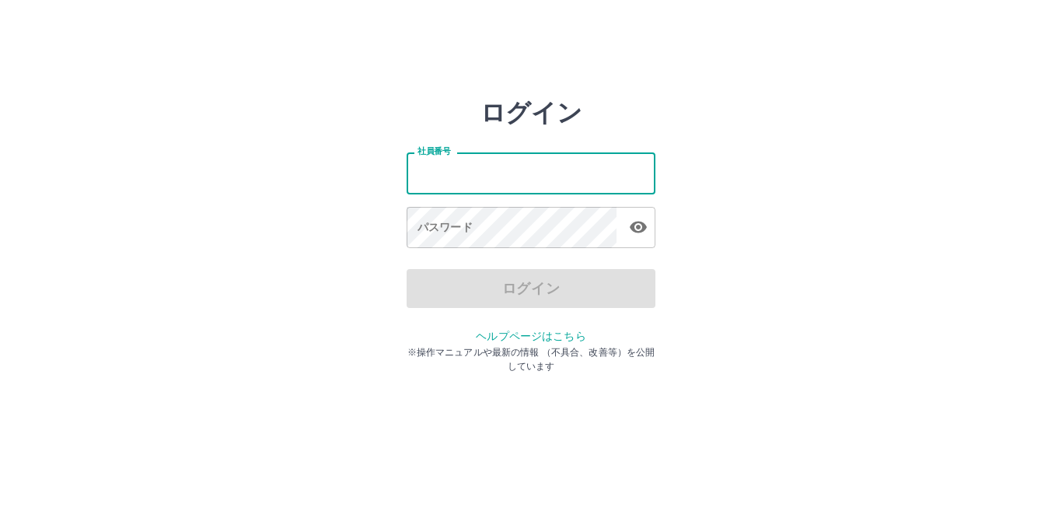
click at [504, 177] on input "社員番号" at bounding box center [531, 172] width 249 height 41
type input "*******"
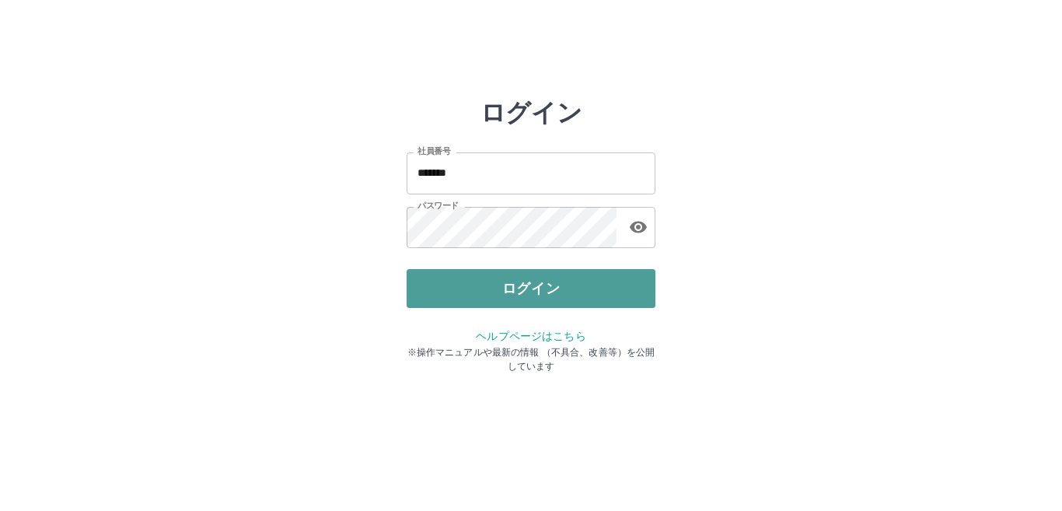
click at [515, 292] on button "ログイン" at bounding box center [531, 288] width 249 height 39
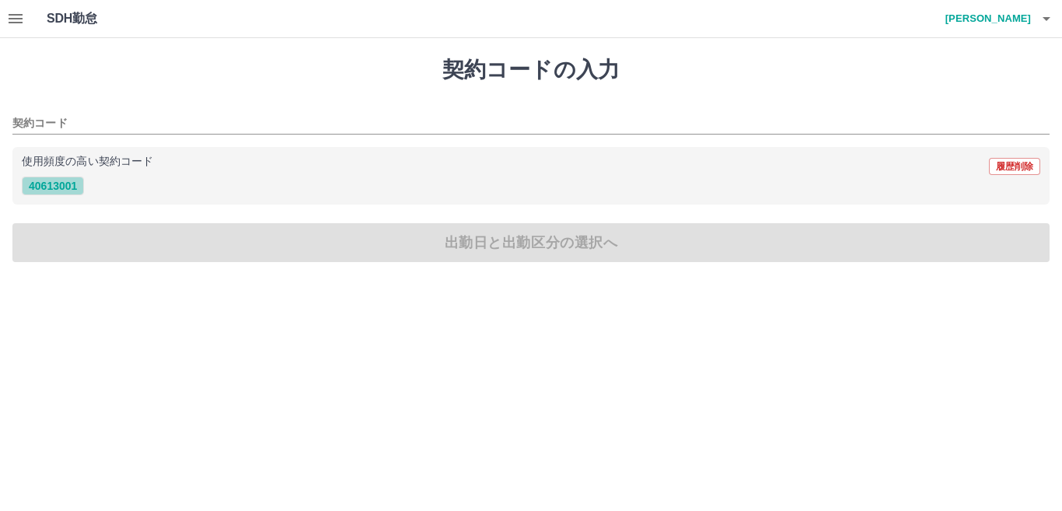
click at [64, 190] on button "40613001" at bounding box center [53, 186] width 62 height 19
type input "********"
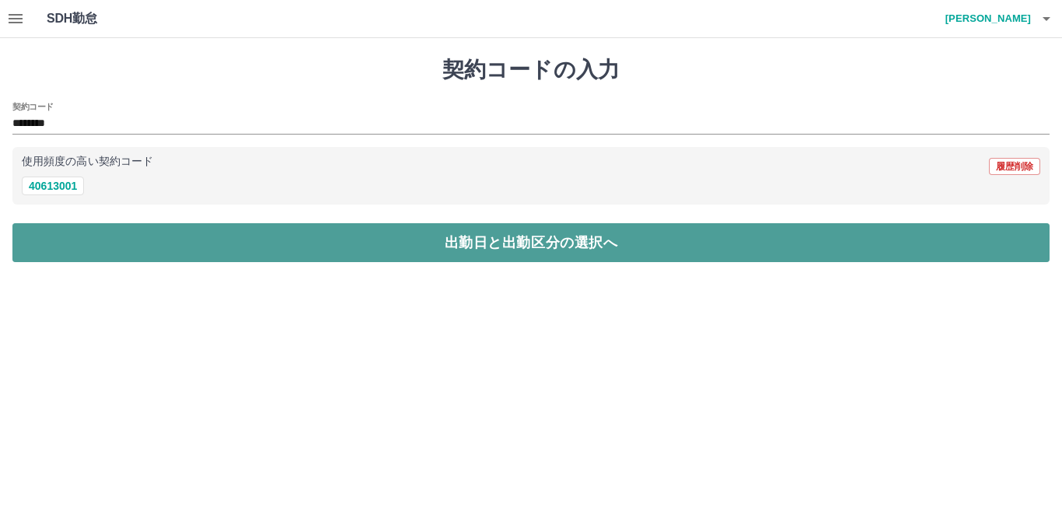
click at [78, 230] on button "出勤日と出勤区分の選択へ" at bounding box center [530, 242] width 1037 height 39
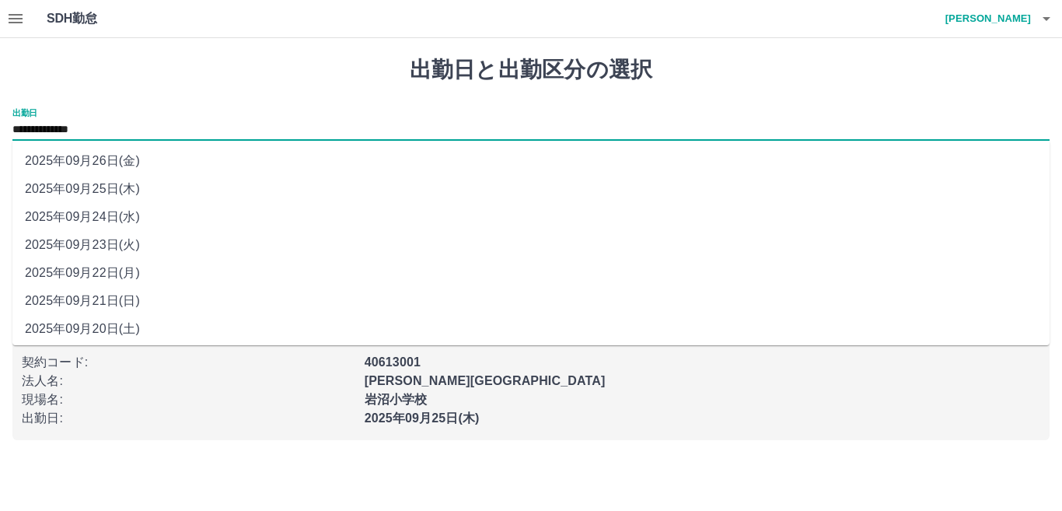
click at [96, 138] on input "**********" at bounding box center [530, 130] width 1037 height 19
click at [106, 213] on li "2025年09月24日(水)" at bounding box center [530, 217] width 1037 height 28
type input "**********"
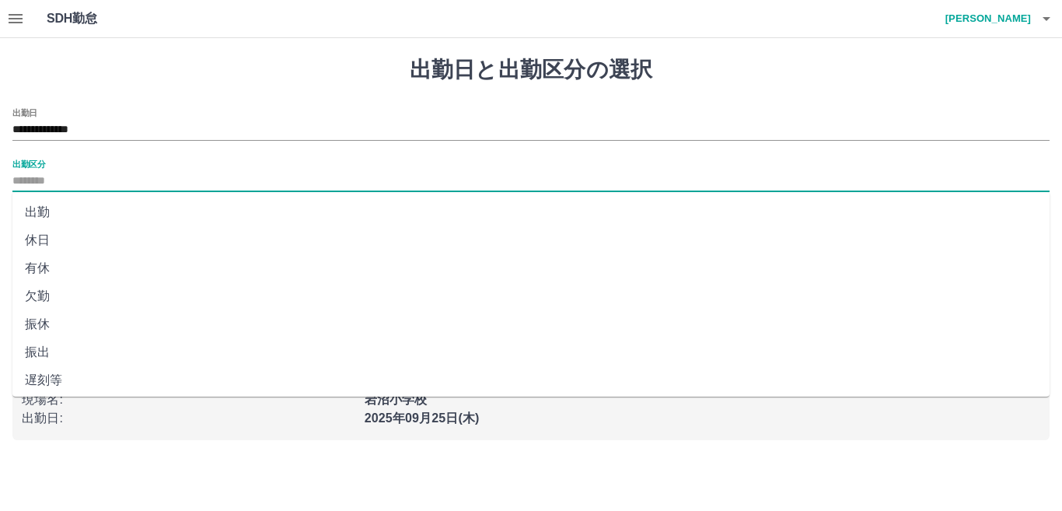
click at [79, 182] on input "出勤区分" at bounding box center [530, 181] width 1037 height 19
click at [47, 215] on li "出勤" at bounding box center [530, 212] width 1037 height 28
type input "**"
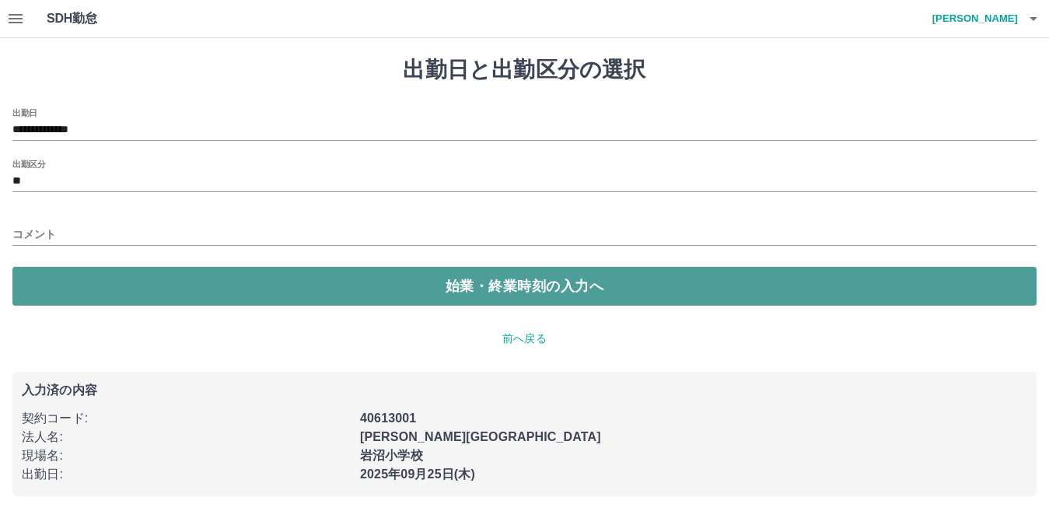
click at [73, 276] on button "始業・終業時刻の入力へ" at bounding box center [524, 286] width 1024 height 39
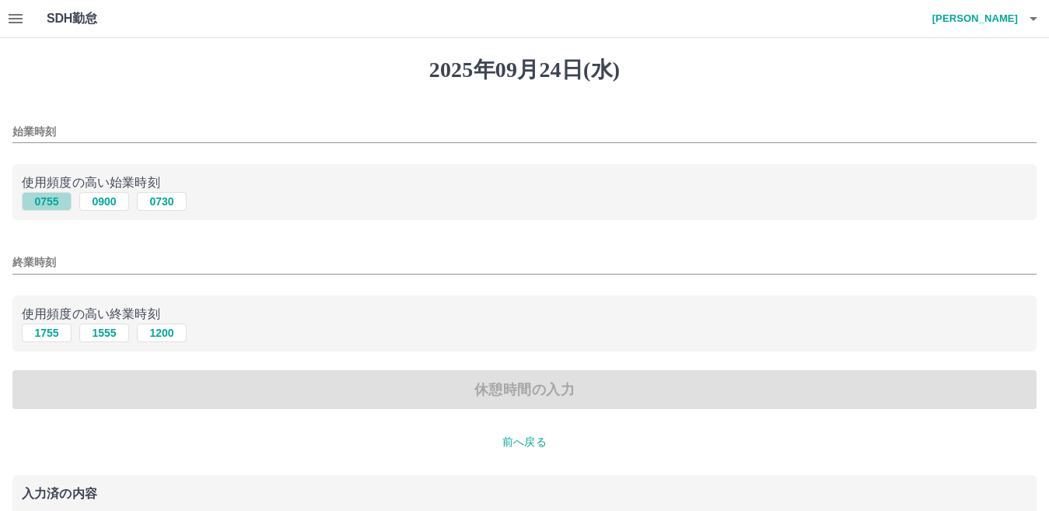
click at [61, 207] on button "0755" at bounding box center [47, 201] width 50 height 19
type input "****"
click at [102, 335] on button "1555" at bounding box center [104, 332] width 50 height 19
type input "****"
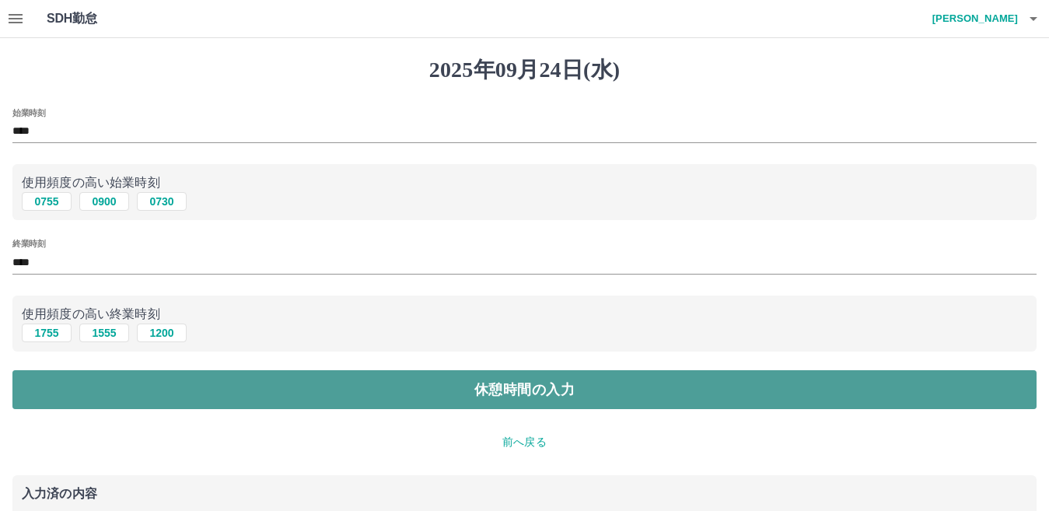
click at [104, 382] on button "休憩時間の入力" at bounding box center [524, 389] width 1024 height 39
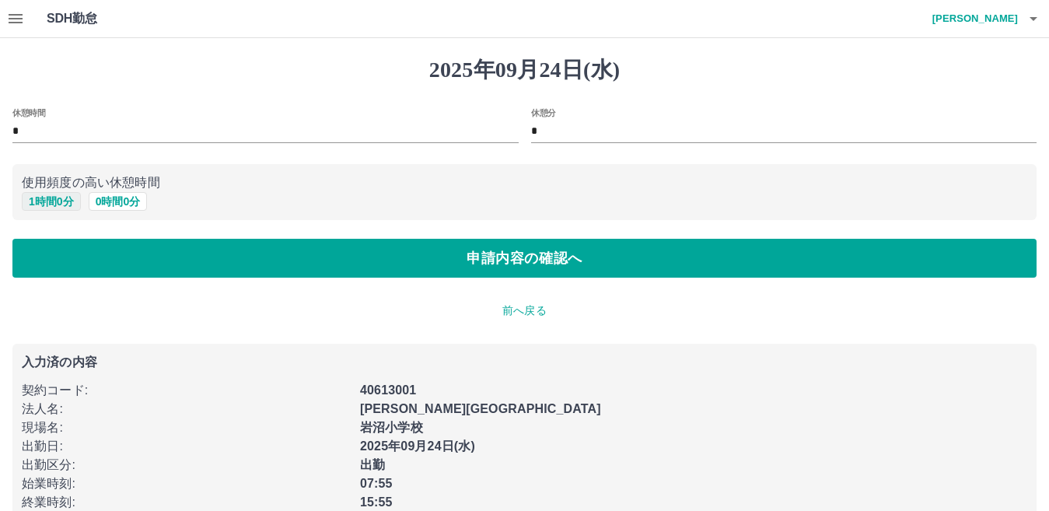
click at [48, 203] on button "1 時間 0 分" at bounding box center [51, 201] width 59 height 19
type input "*"
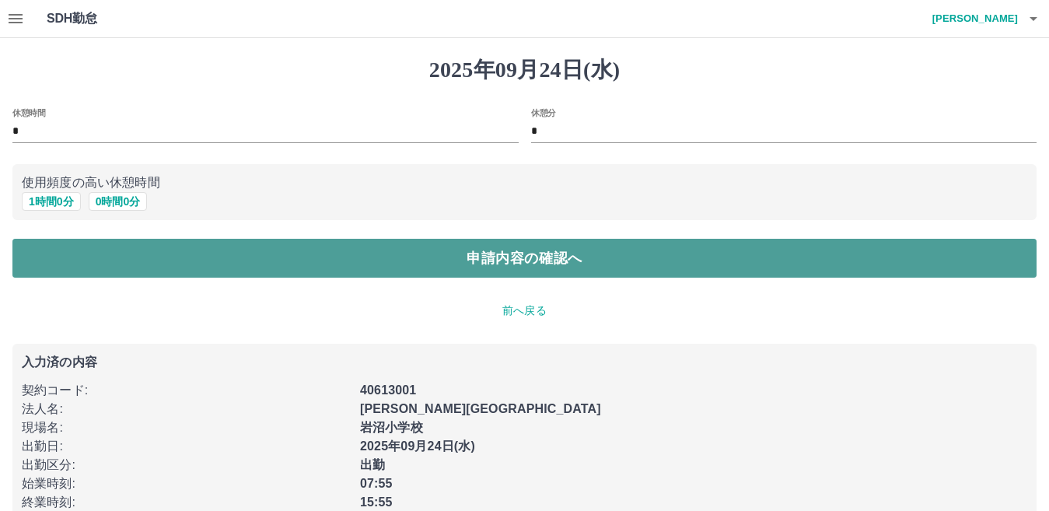
click at [56, 250] on button "申請内容の確認へ" at bounding box center [524, 258] width 1024 height 39
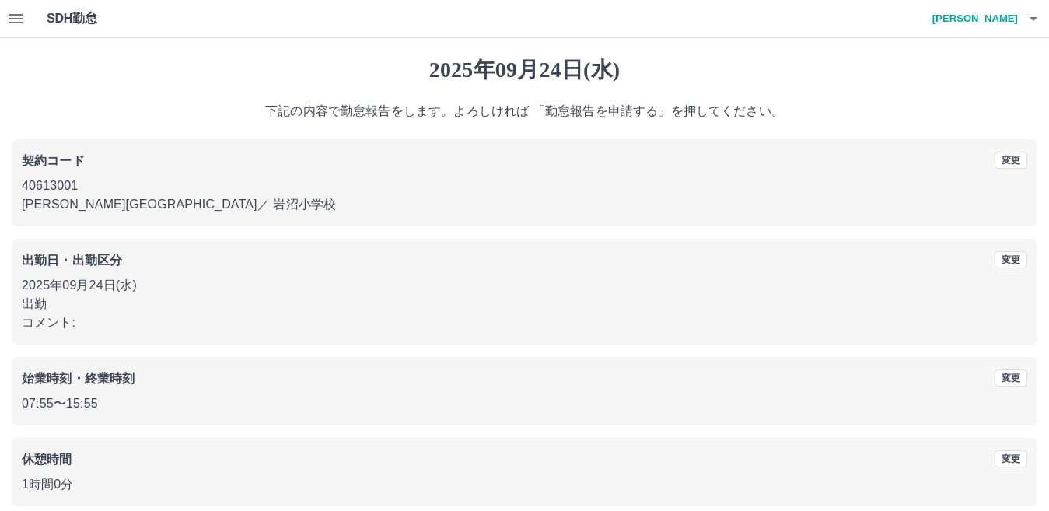
scroll to position [72, 0]
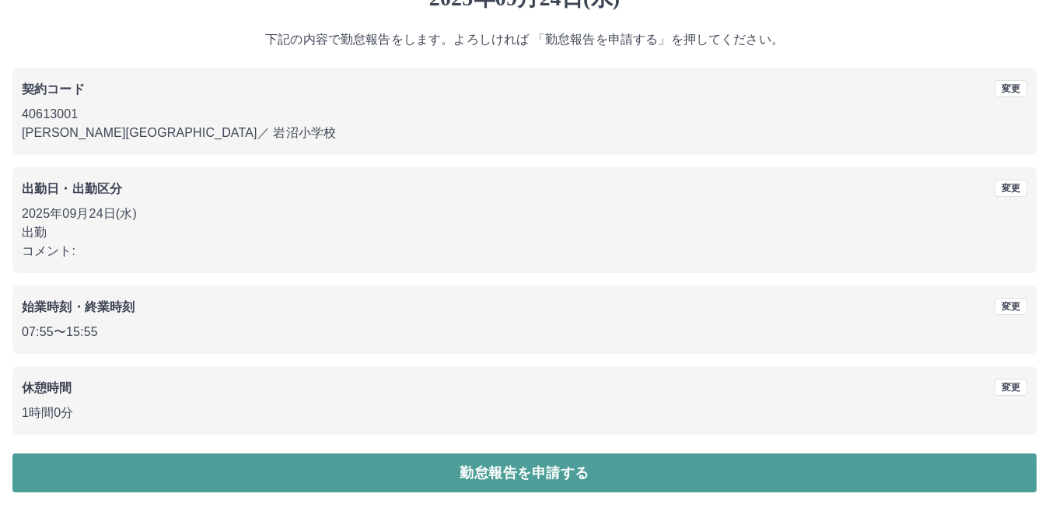
click at [453, 488] on button "勤怠報告を申請する" at bounding box center [524, 472] width 1024 height 39
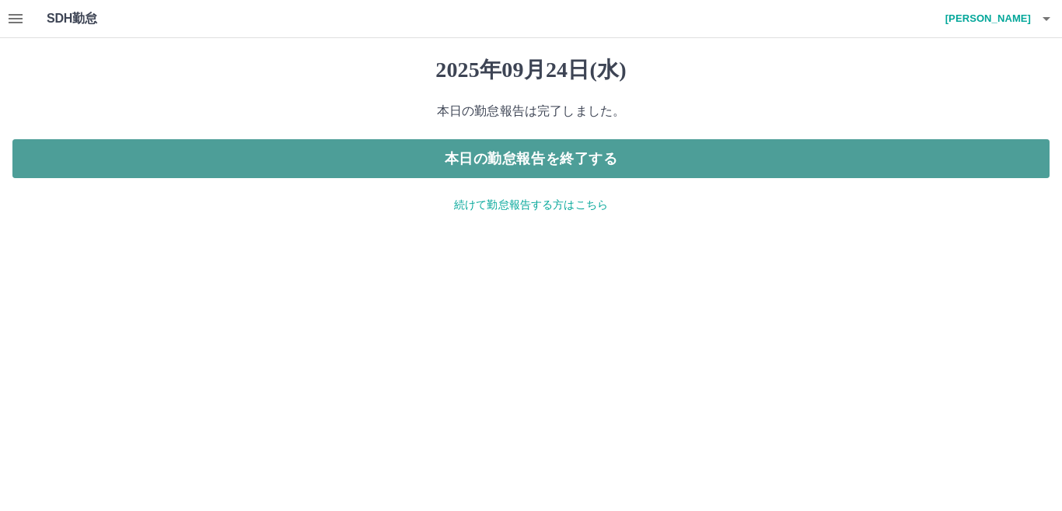
click at [491, 163] on button "本日の勤怠報告を終了する" at bounding box center [530, 158] width 1037 height 39
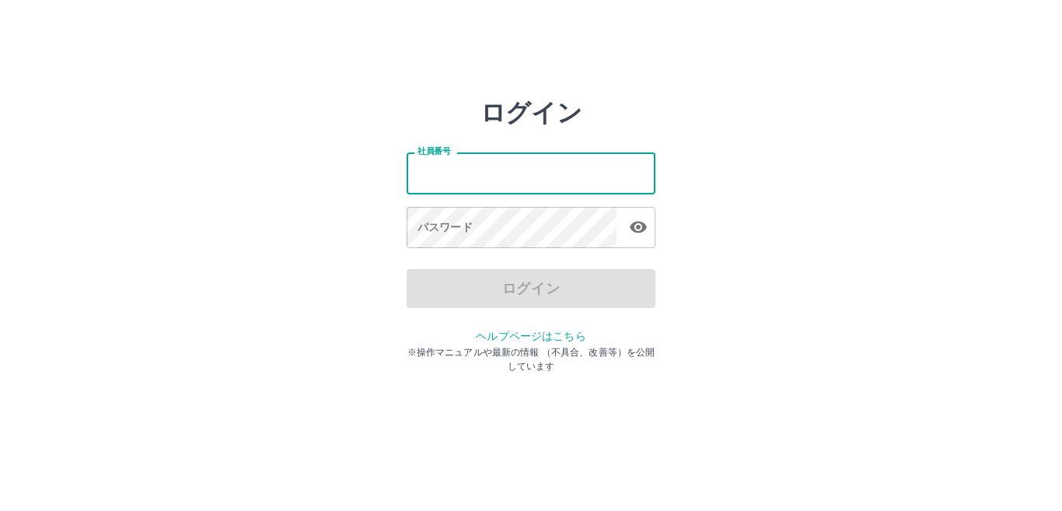
click at [466, 166] on input "社員番号" at bounding box center [531, 172] width 249 height 41
type input "*******"
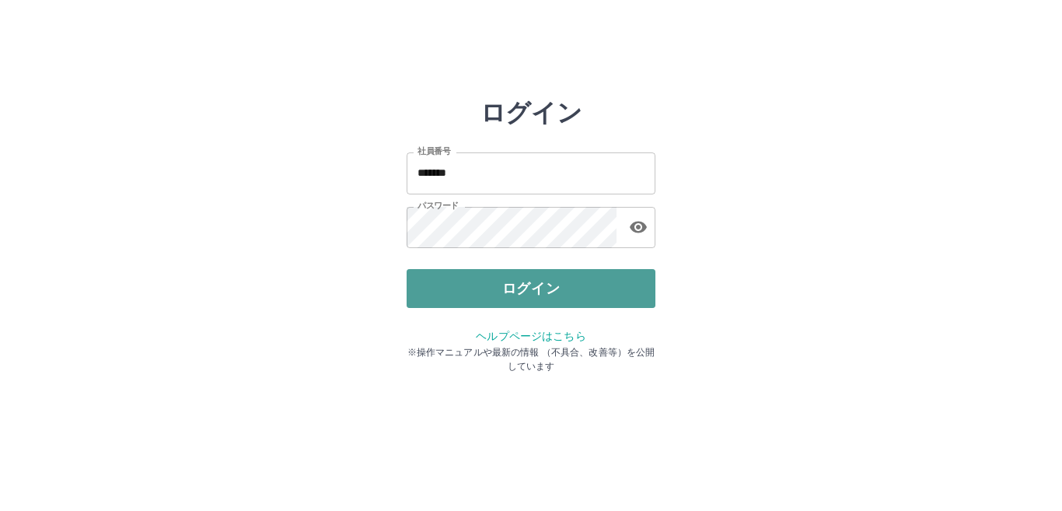
click at [484, 288] on button "ログイン" at bounding box center [531, 288] width 249 height 39
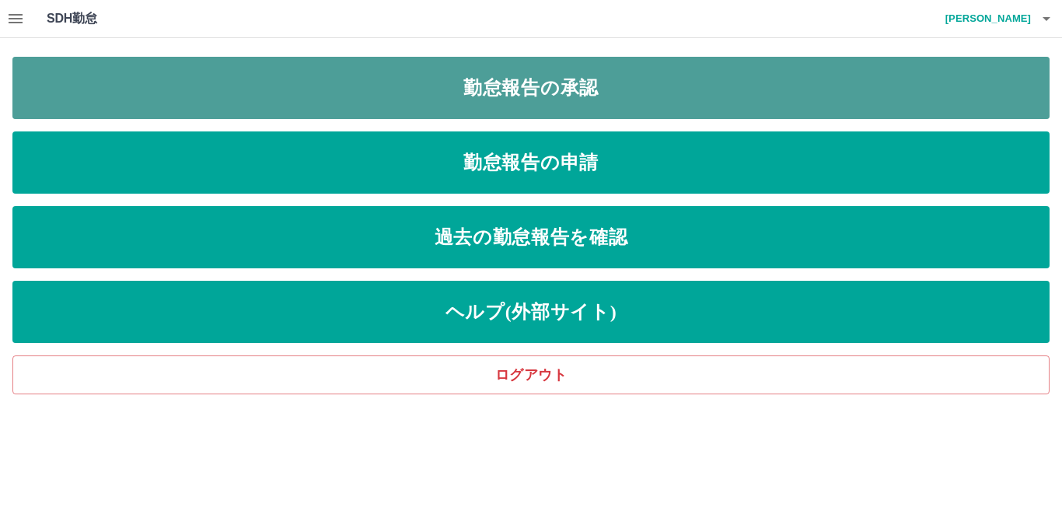
click at [554, 108] on link "勤怠報告の承認" at bounding box center [530, 88] width 1037 height 62
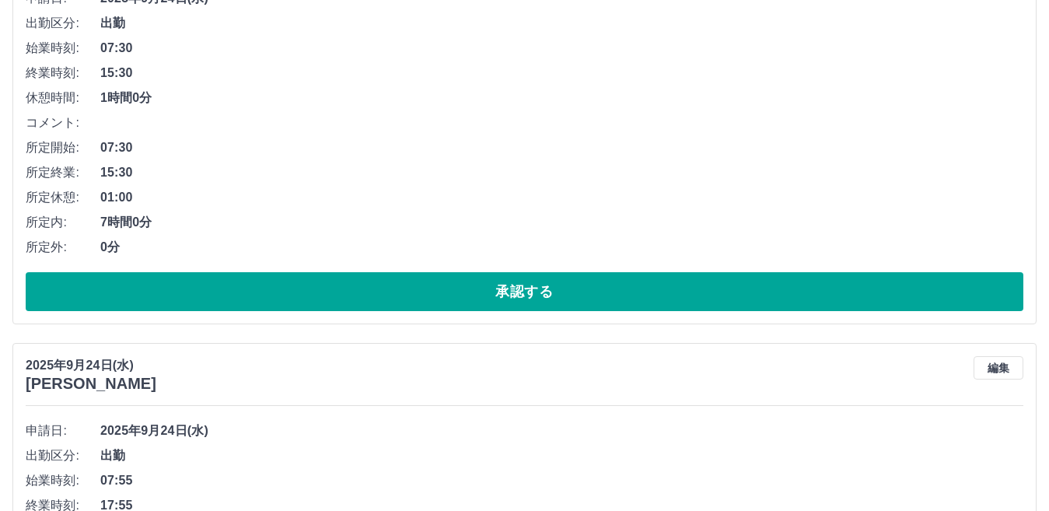
scroll to position [268, 0]
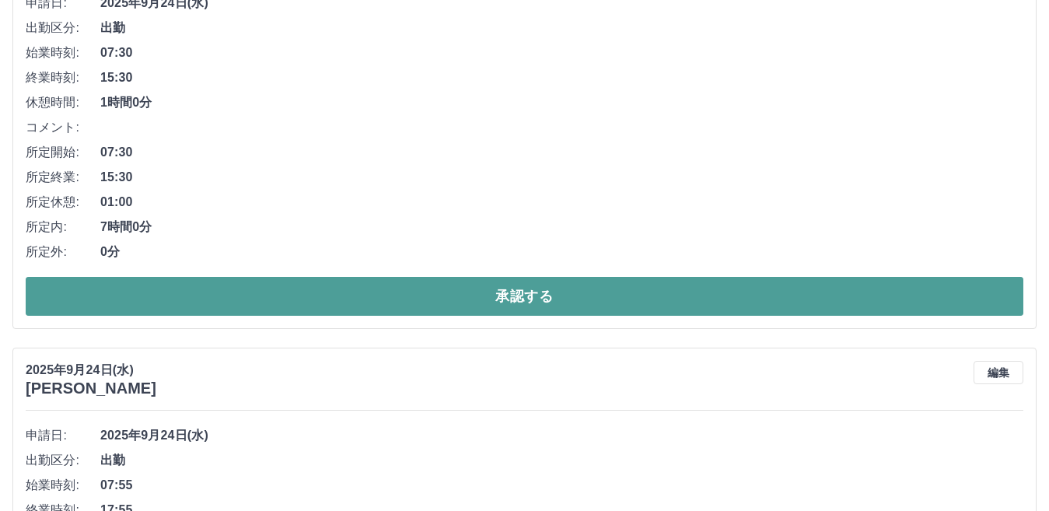
click at [541, 292] on button "承認する" at bounding box center [525, 296] width 998 height 39
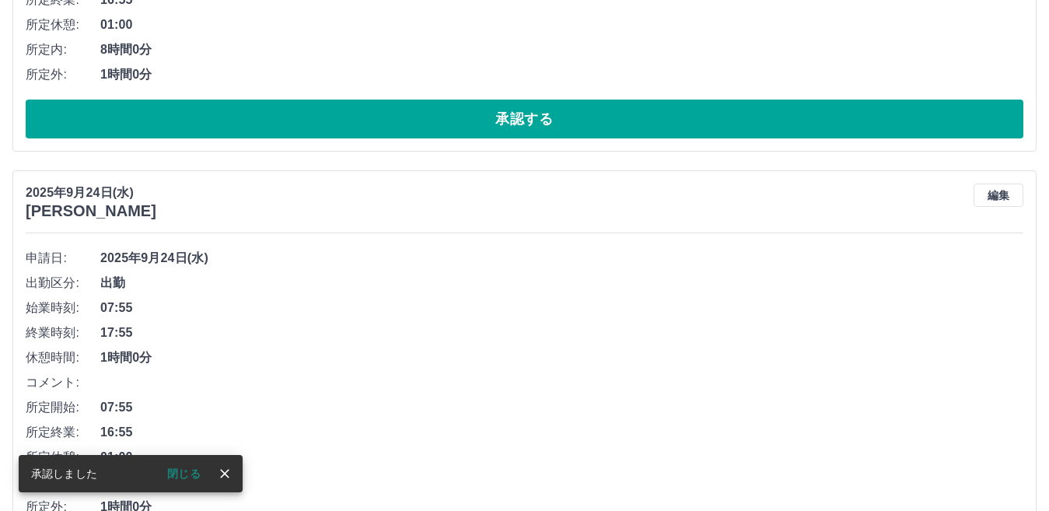
scroll to position [526, 0]
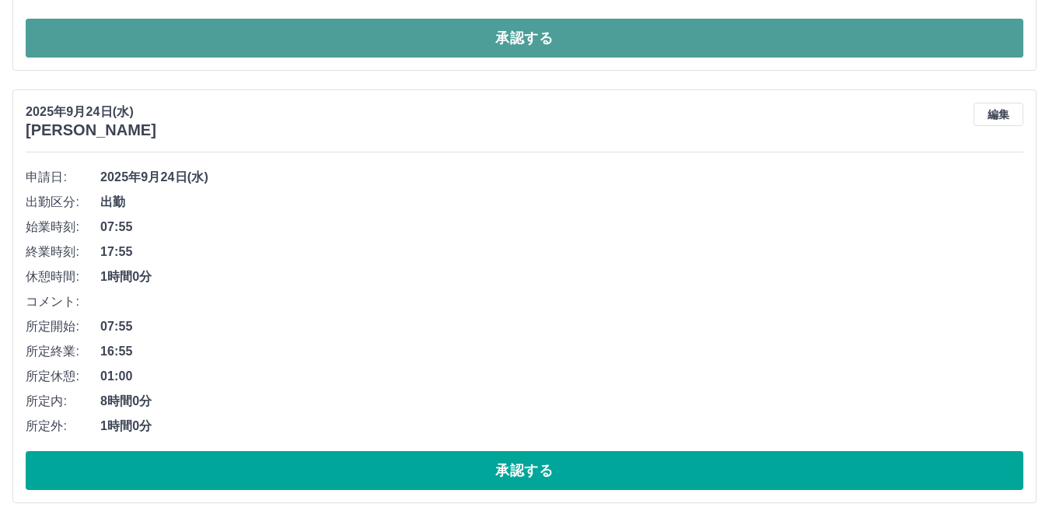
click at [844, 46] on button "承認する" at bounding box center [525, 38] width 998 height 39
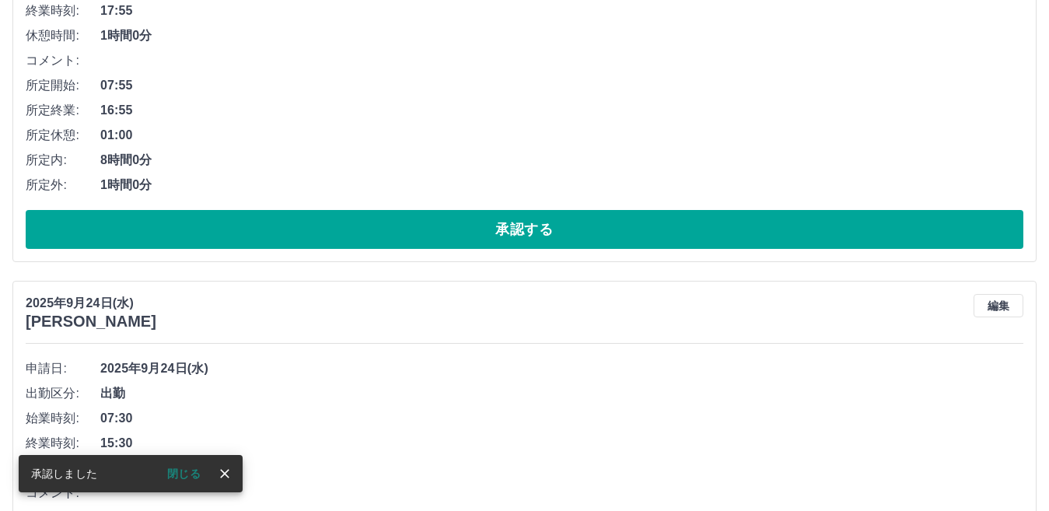
scroll to position [407, 0]
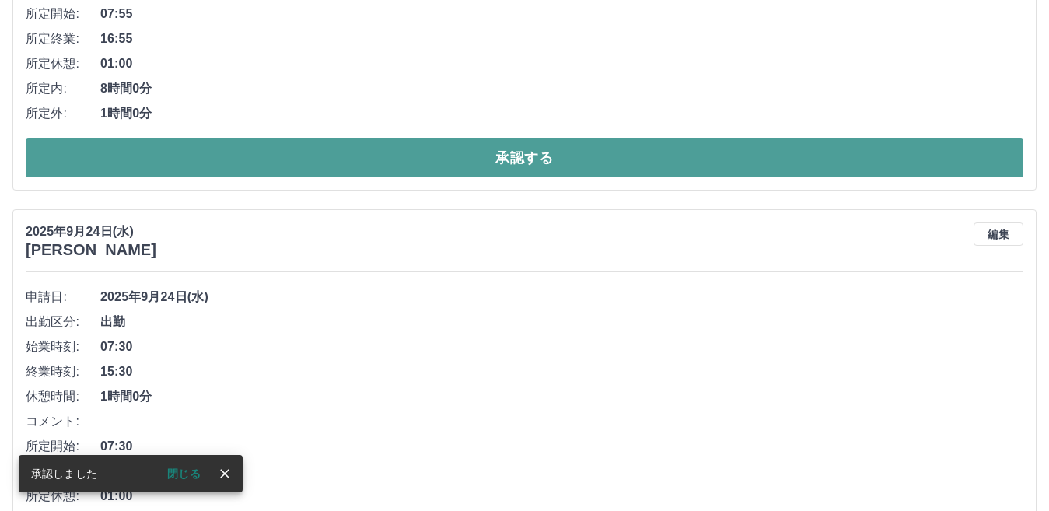
click at [767, 175] on button "承認する" at bounding box center [525, 157] width 998 height 39
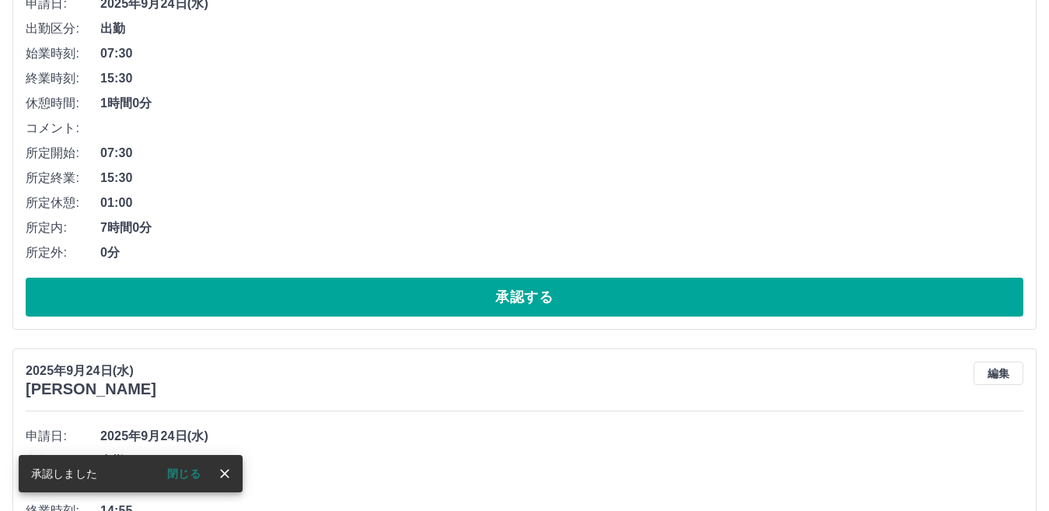
scroll to position [283, 0]
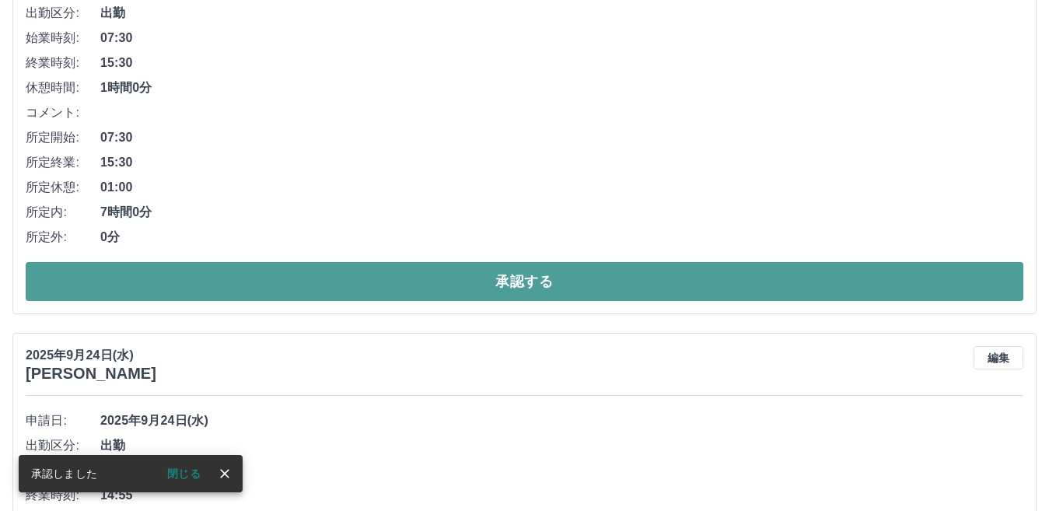
click at [862, 282] on button "承認する" at bounding box center [525, 281] width 998 height 39
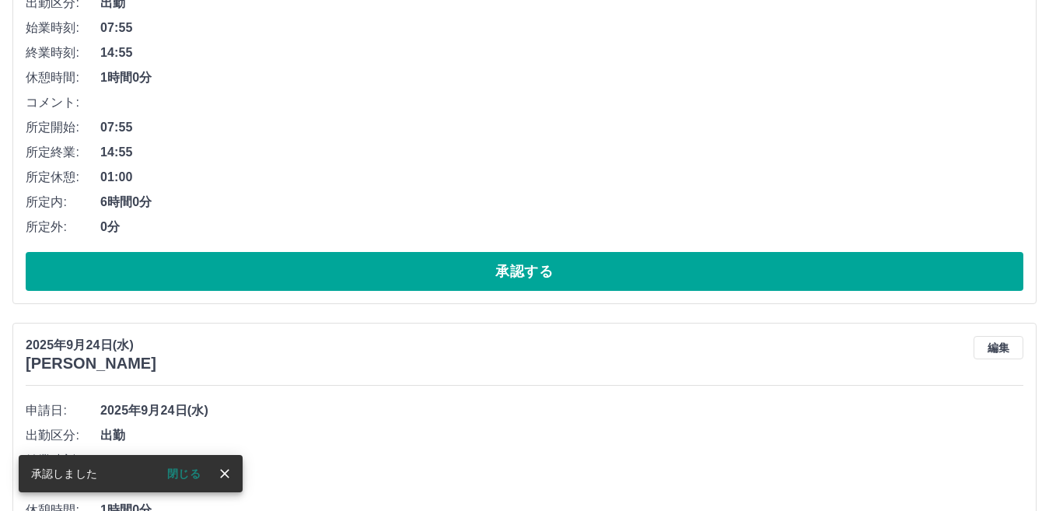
scroll to position [295, 0]
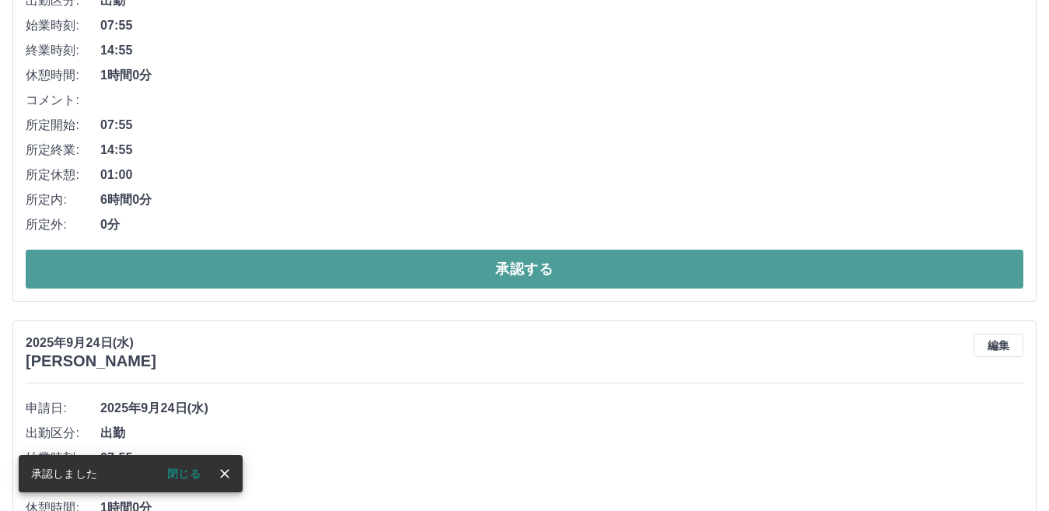
click at [704, 264] on button "承認する" at bounding box center [525, 269] width 998 height 39
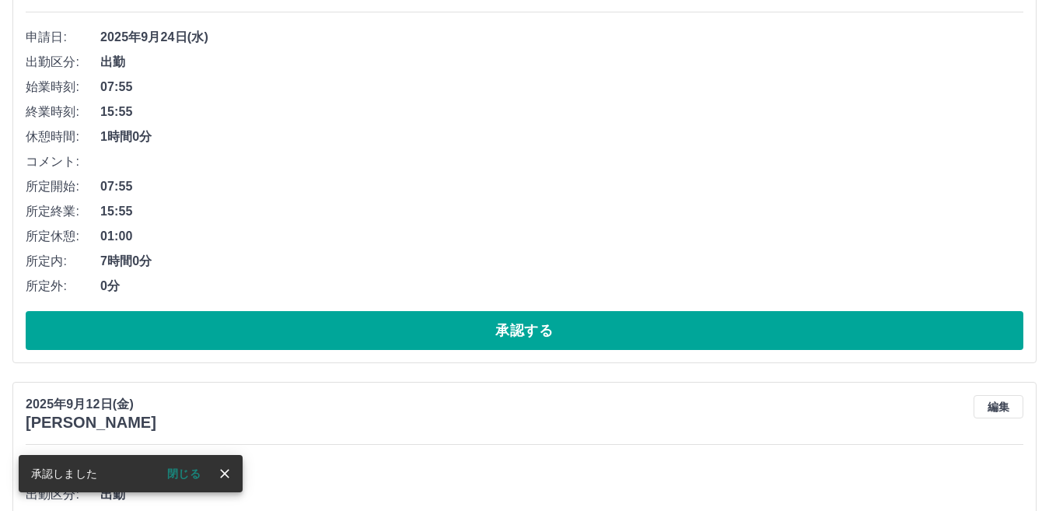
scroll to position [250, 0]
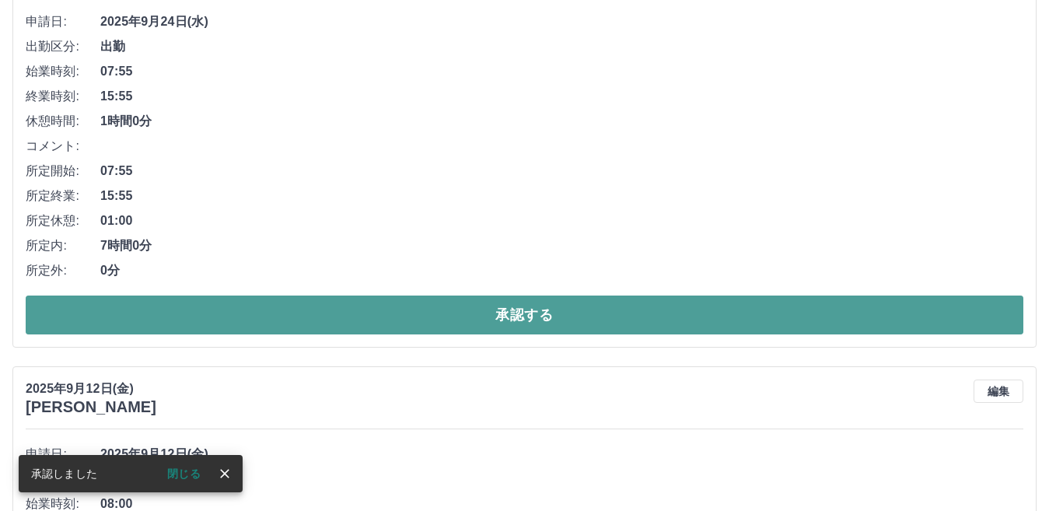
click at [516, 301] on button "承認する" at bounding box center [525, 314] width 998 height 39
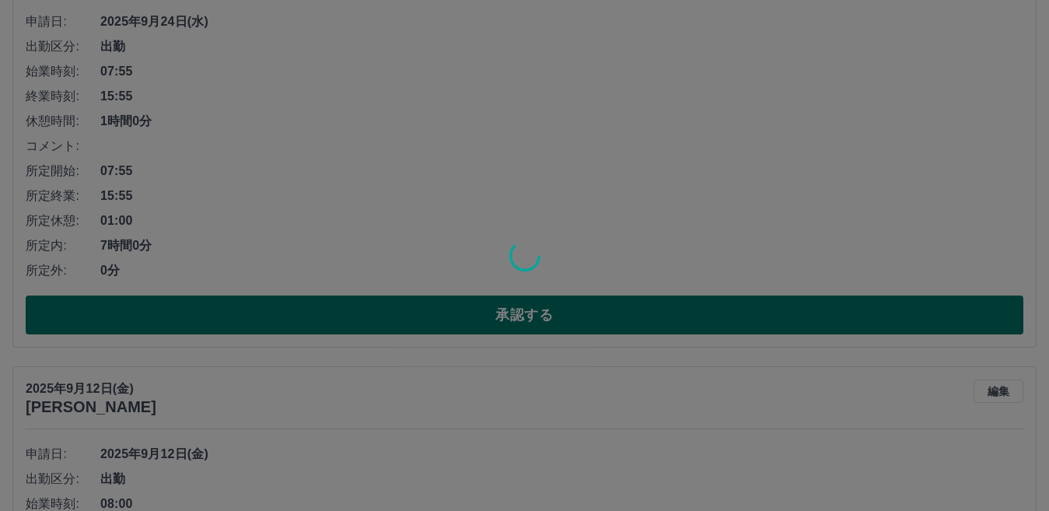
scroll to position [0, 0]
